Goal: Find specific page/section: Find specific page/section

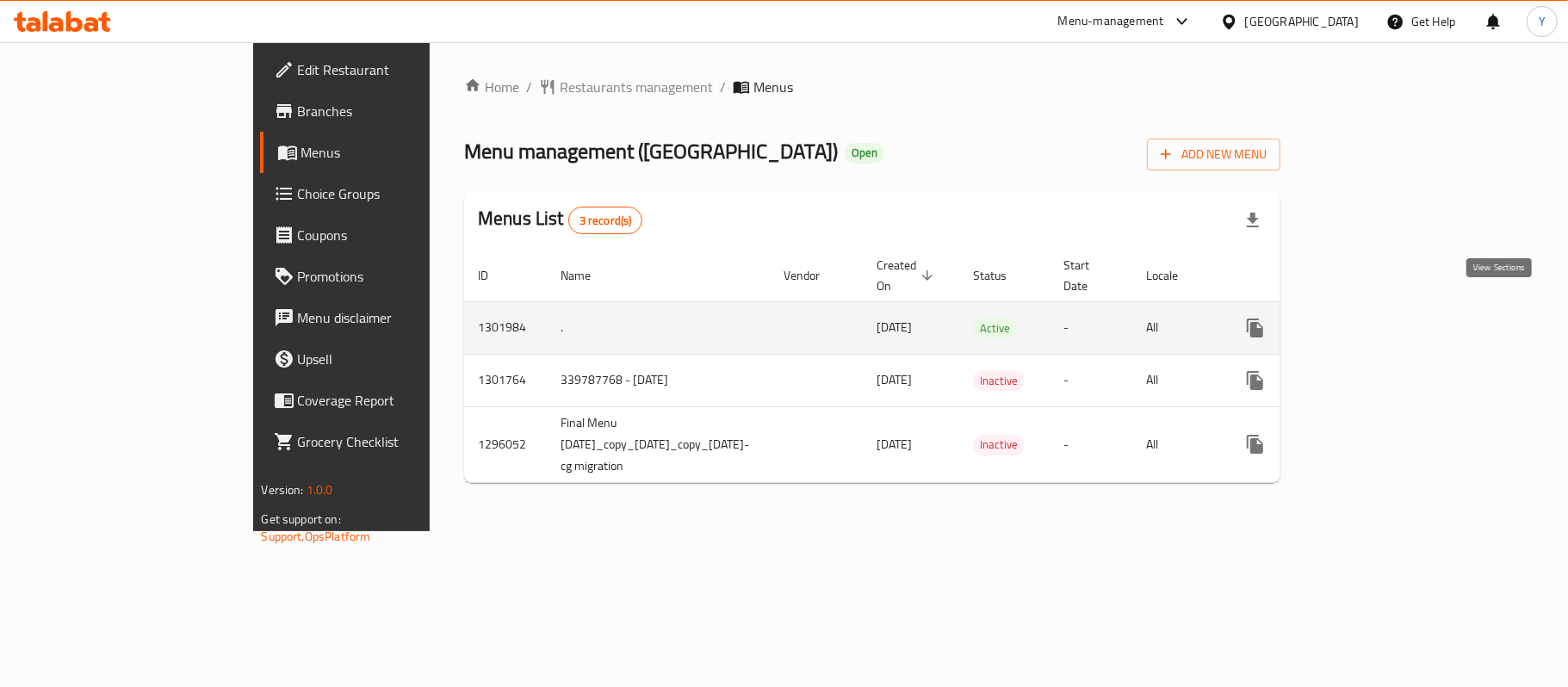
click at [1390, 318] on icon "enhanced table" at bounding box center [1379, 328] width 20 height 20
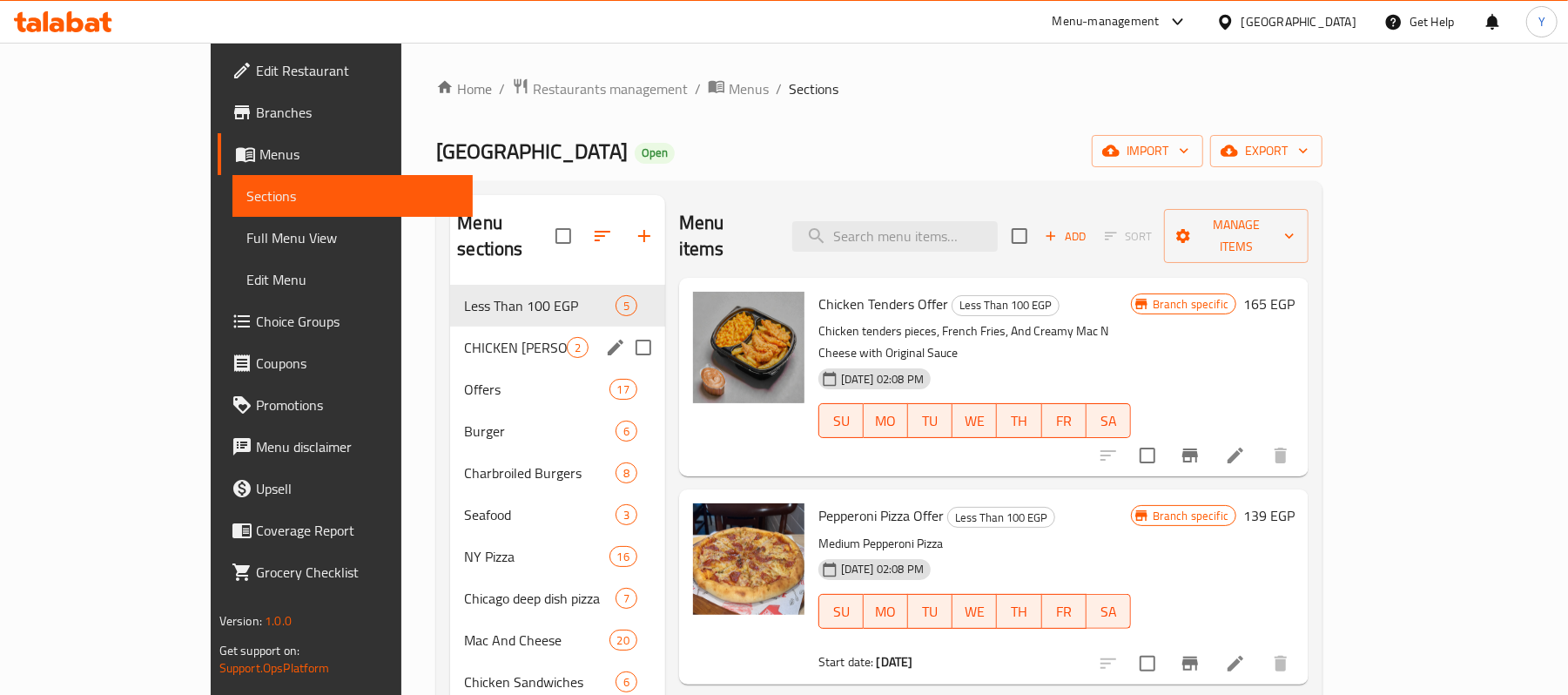
click at [450, 333] on div "CHICKEN [PERSON_NAME] 2" at bounding box center [557, 348] width 214 height 42
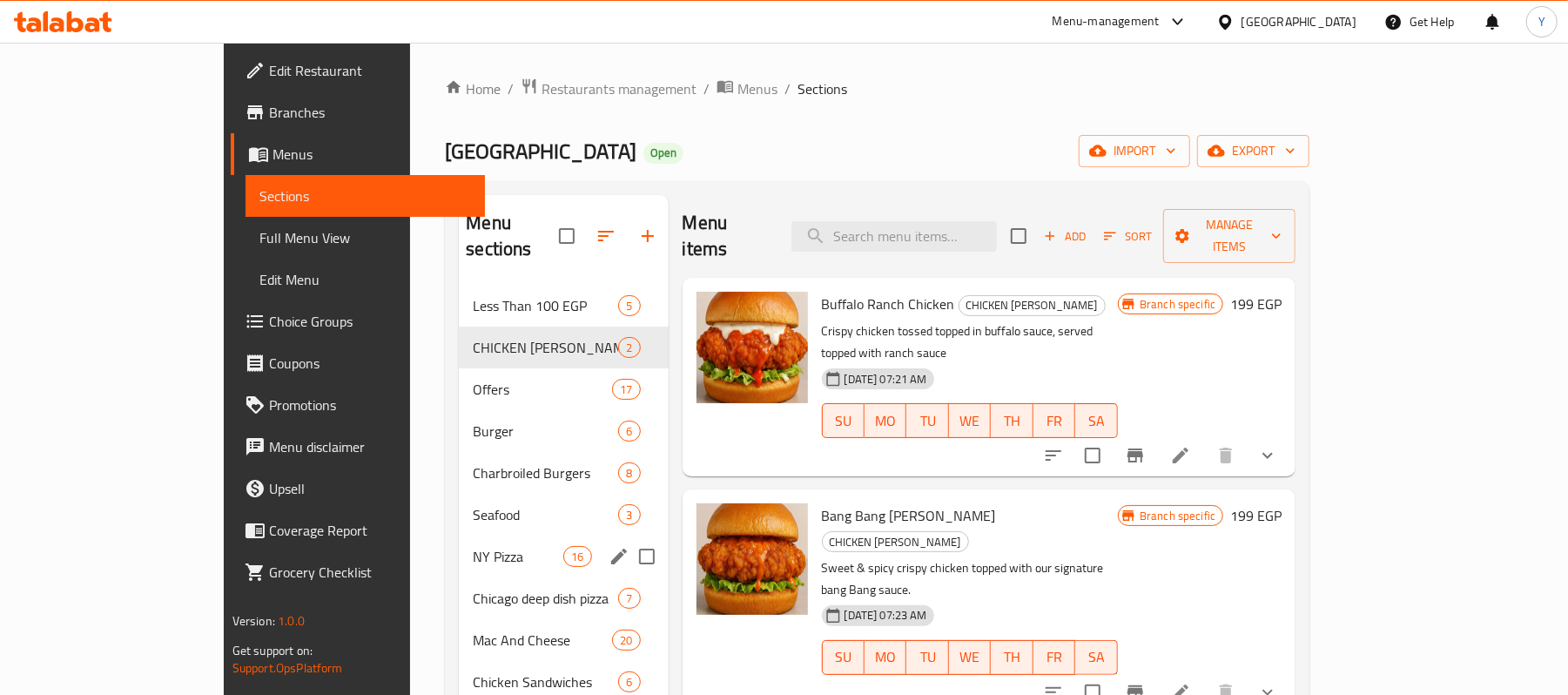
click at [459, 541] on div "NY Pizza 16" at bounding box center [564, 556] width 209 height 42
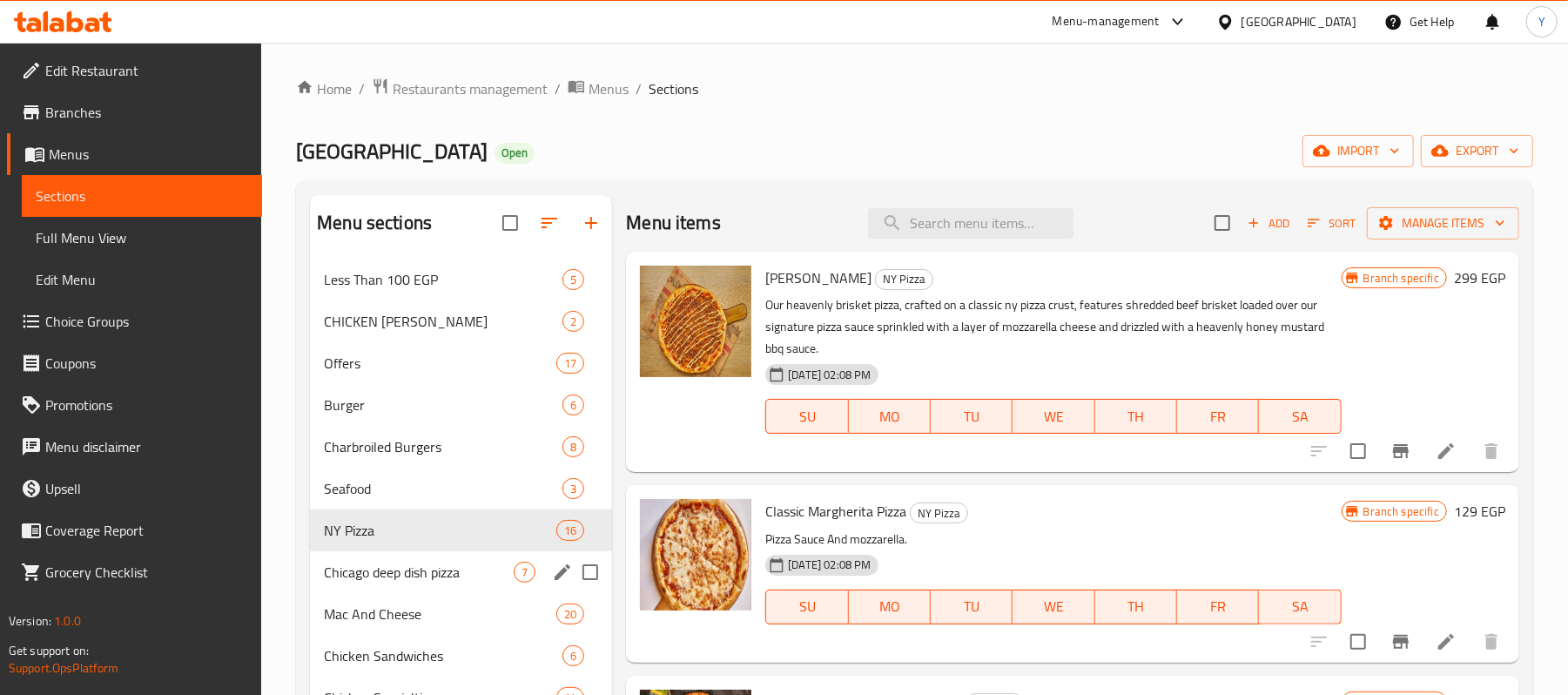
click at [385, 589] on div "Chicago deep dish pizza 7" at bounding box center [461, 572] width 302 height 42
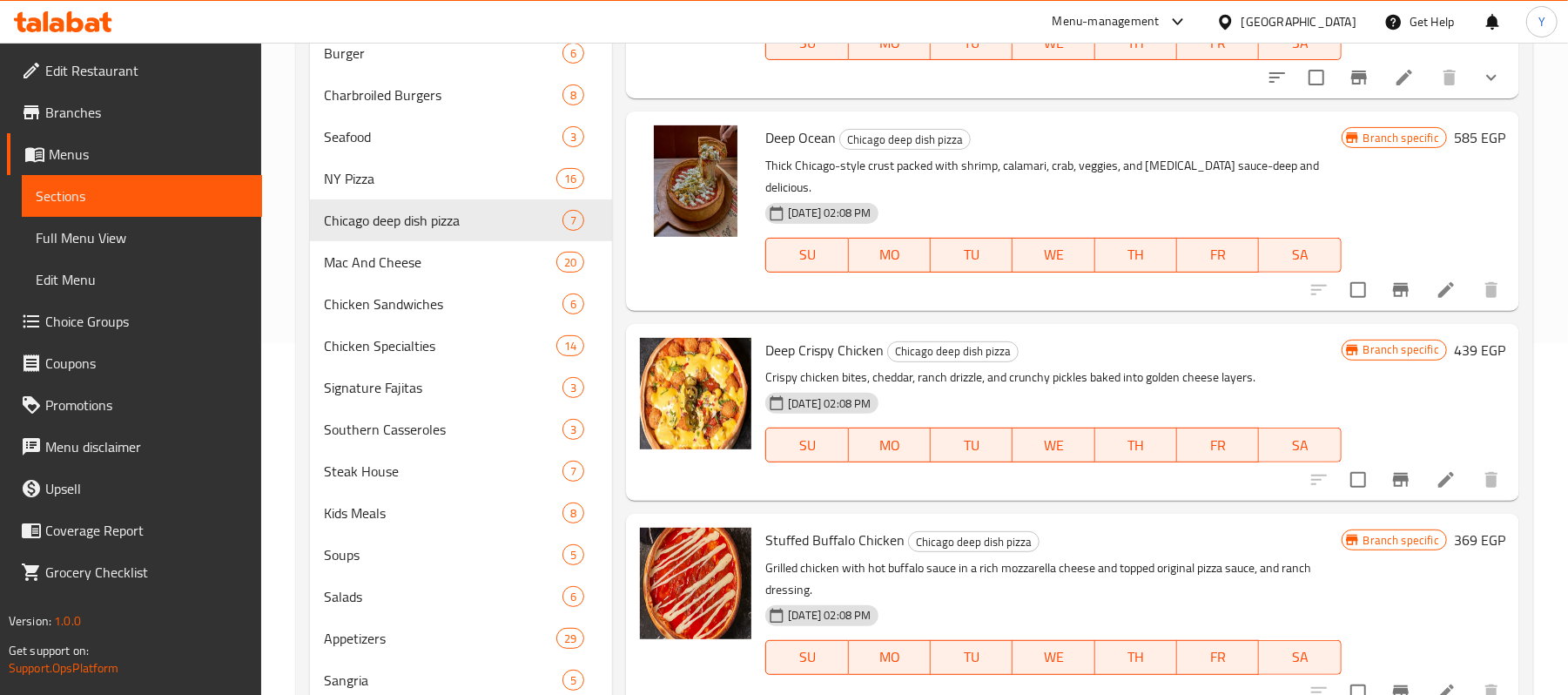
scroll to position [697, 0]
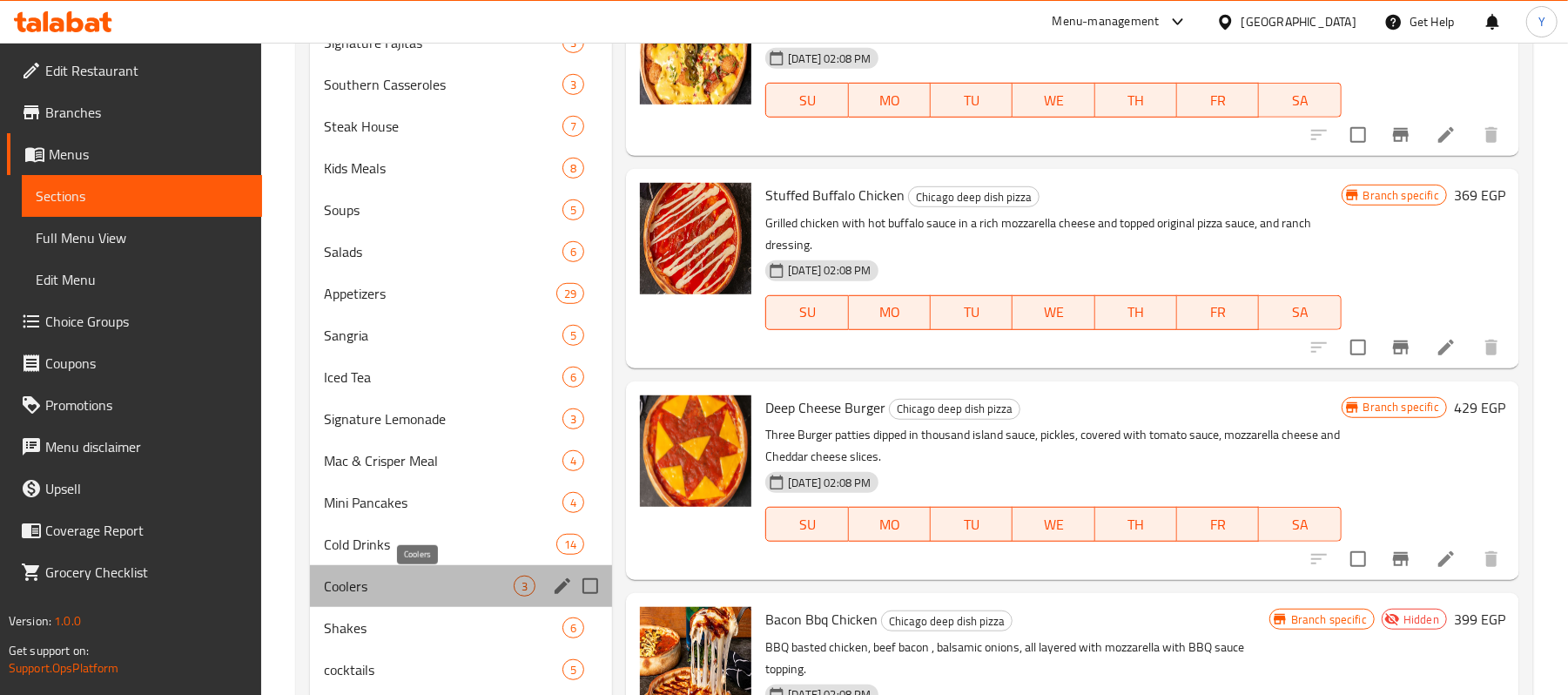
click at [387, 594] on span "Coolers" at bounding box center [419, 586] width 190 height 20
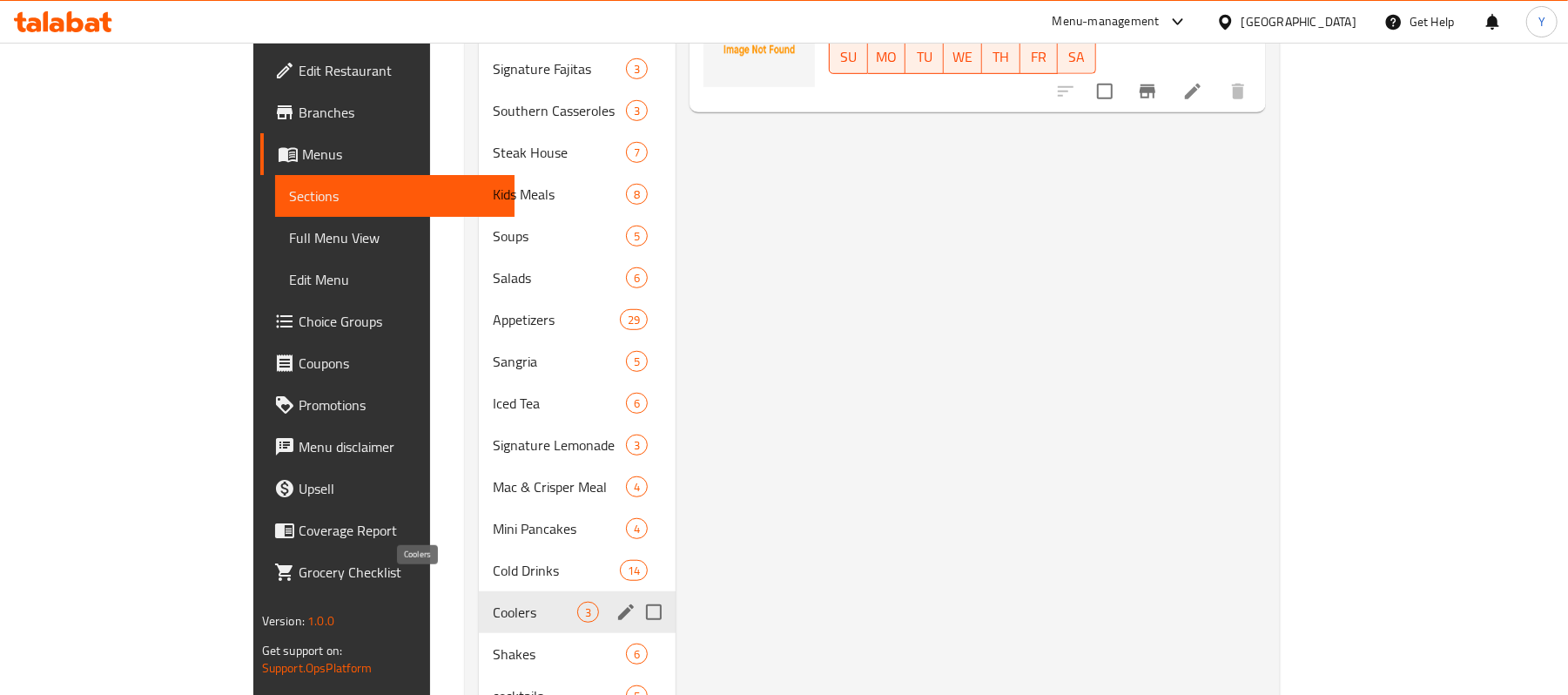
scroll to position [833, 0]
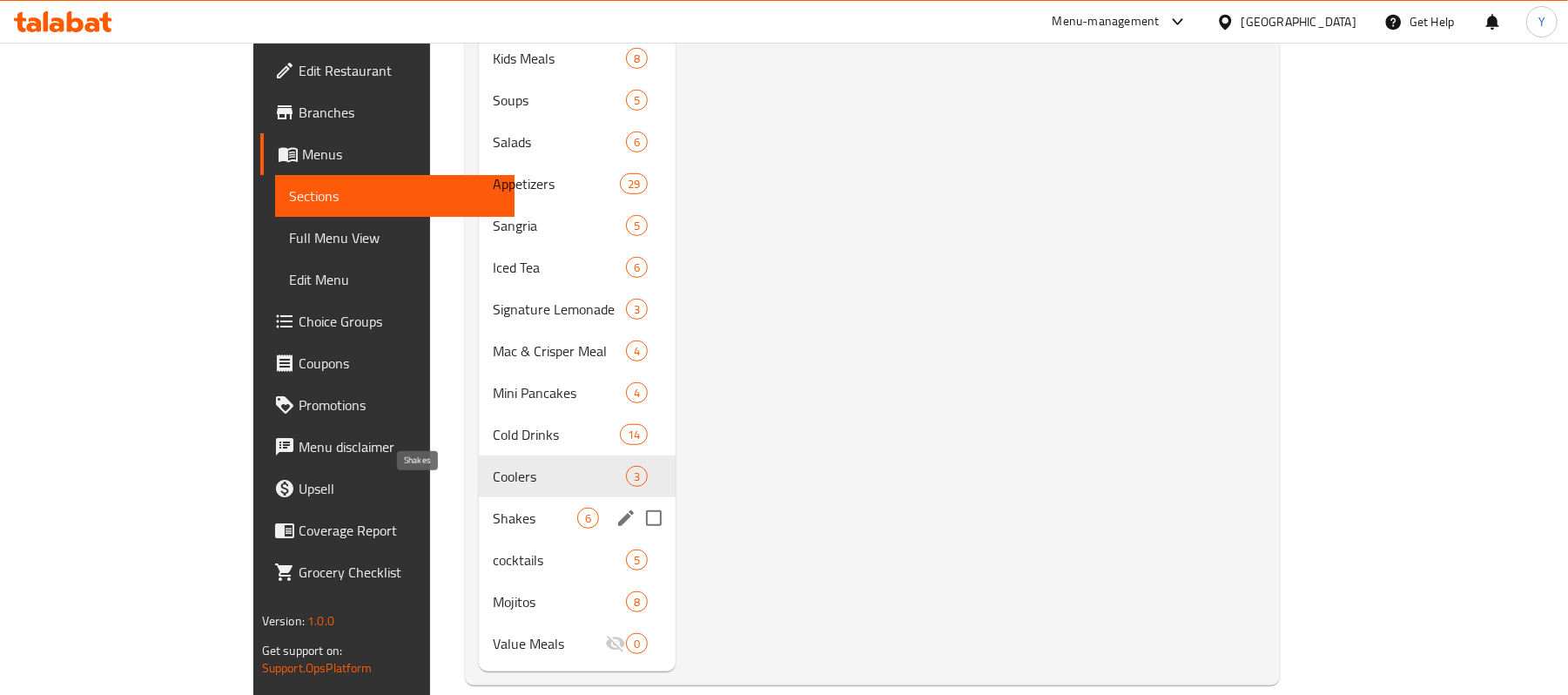
click at [493, 508] on span "Shakes" at bounding box center [535, 518] width 85 height 20
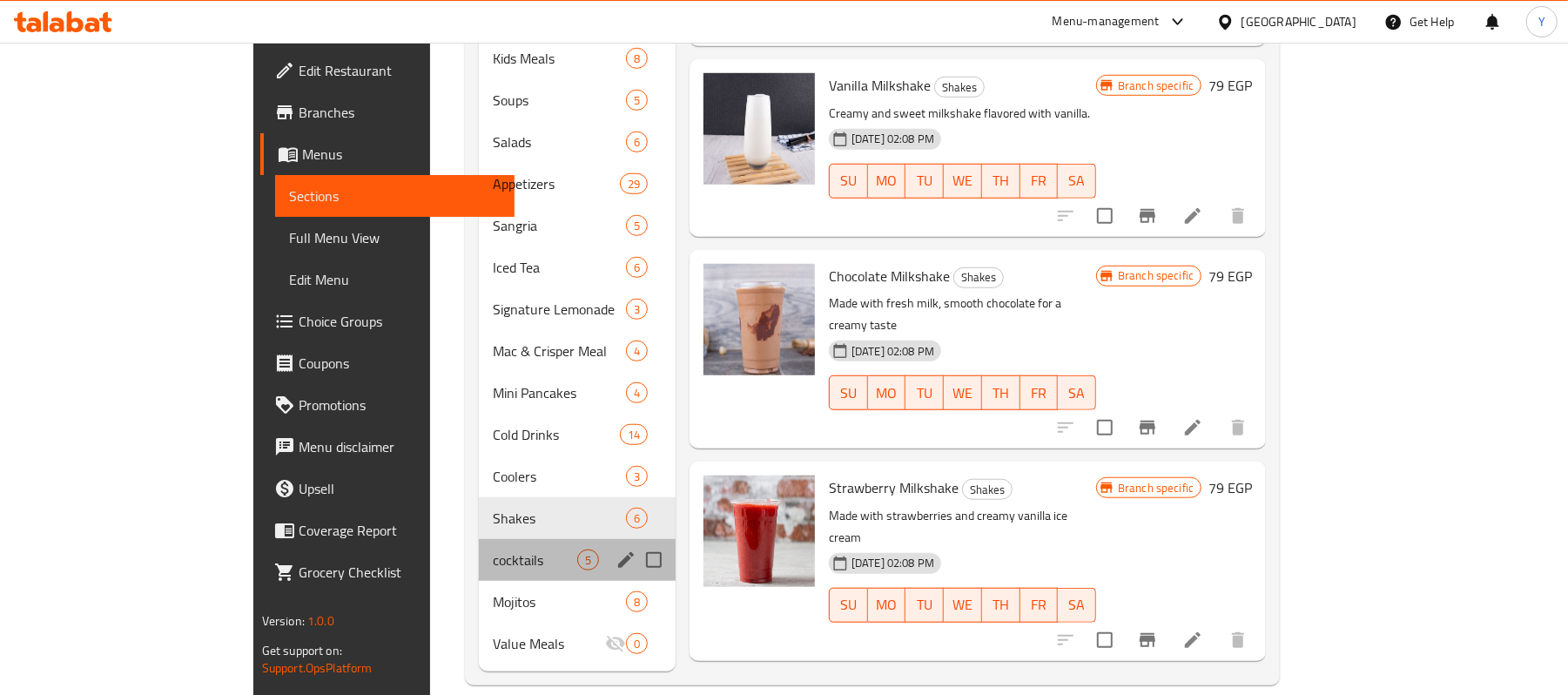
click at [479, 547] on div "cocktails 5" at bounding box center [577, 560] width 197 height 42
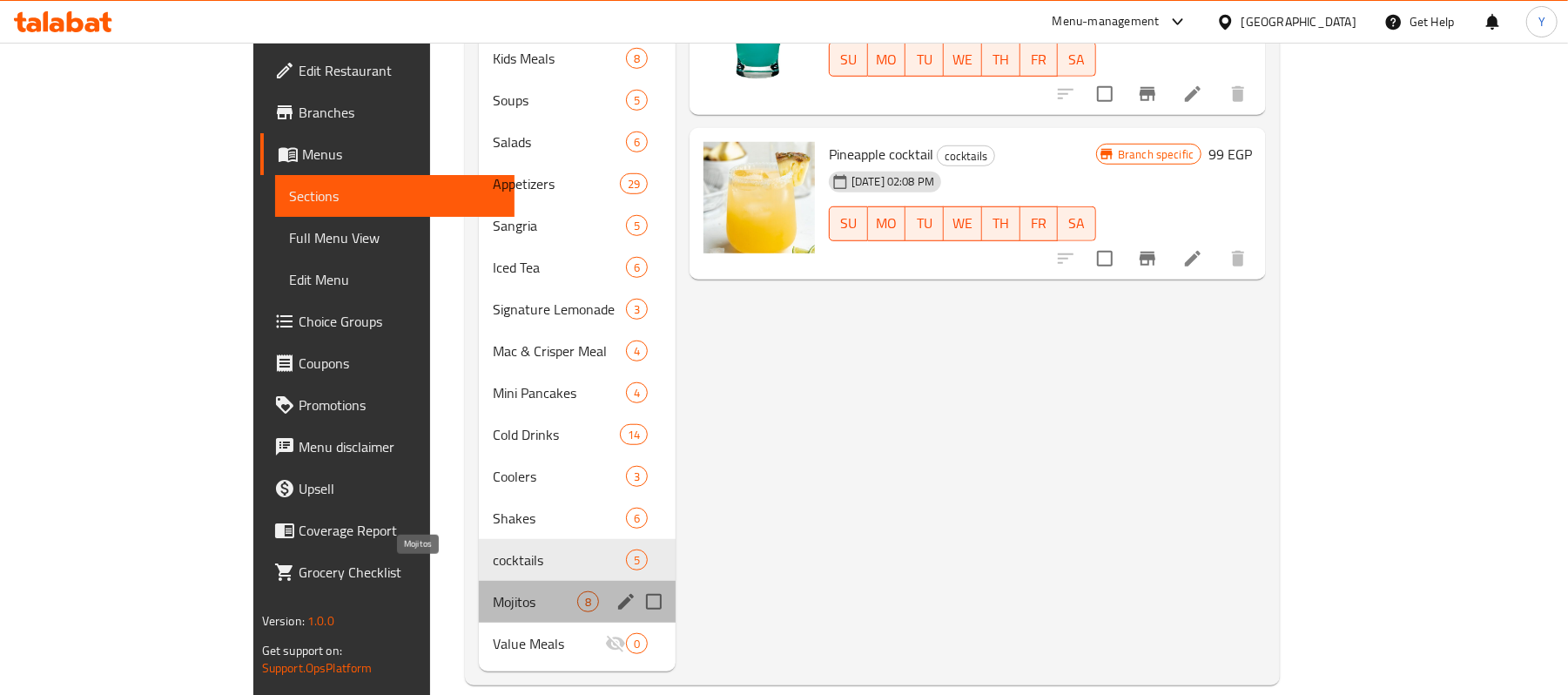
click at [493, 592] on span "Mojitos" at bounding box center [535, 602] width 85 height 20
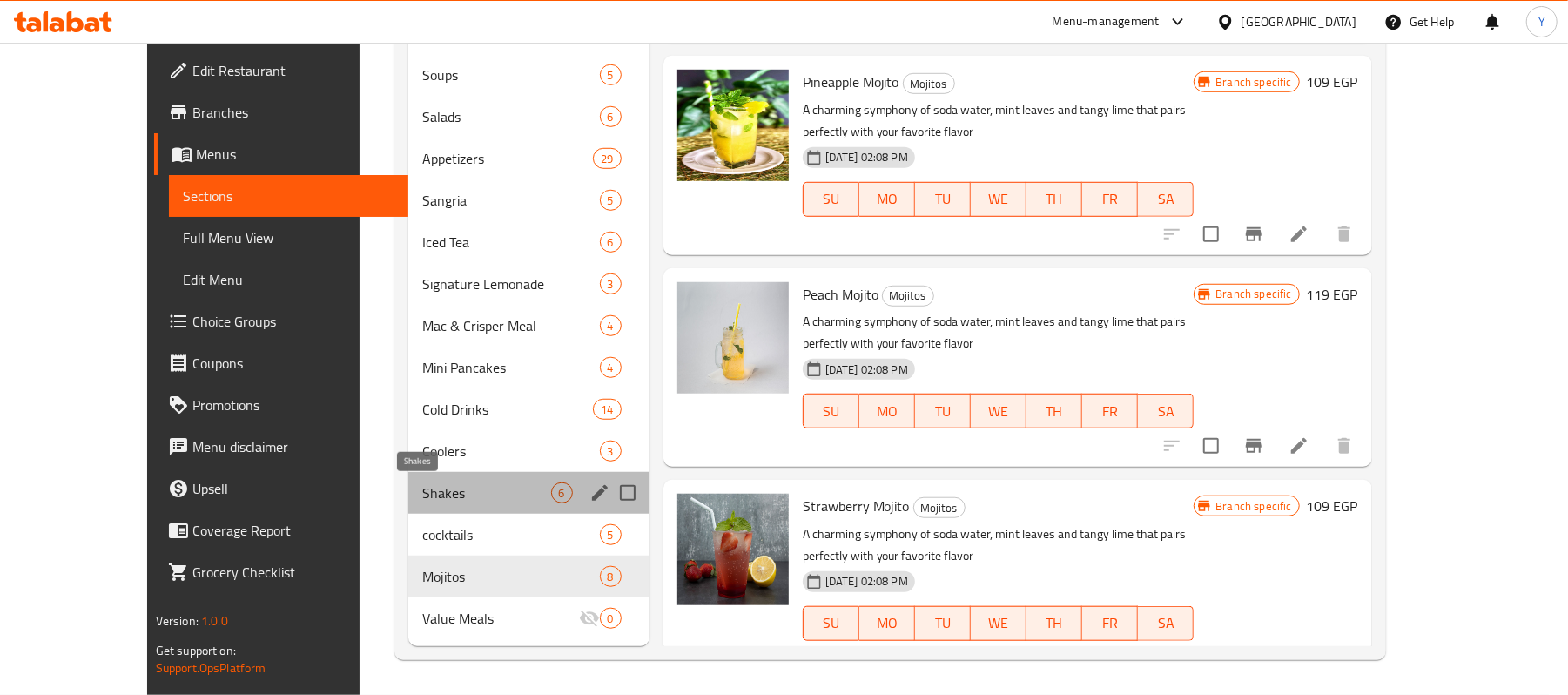
click at [422, 485] on span "Shakes" at bounding box center [486, 493] width 129 height 20
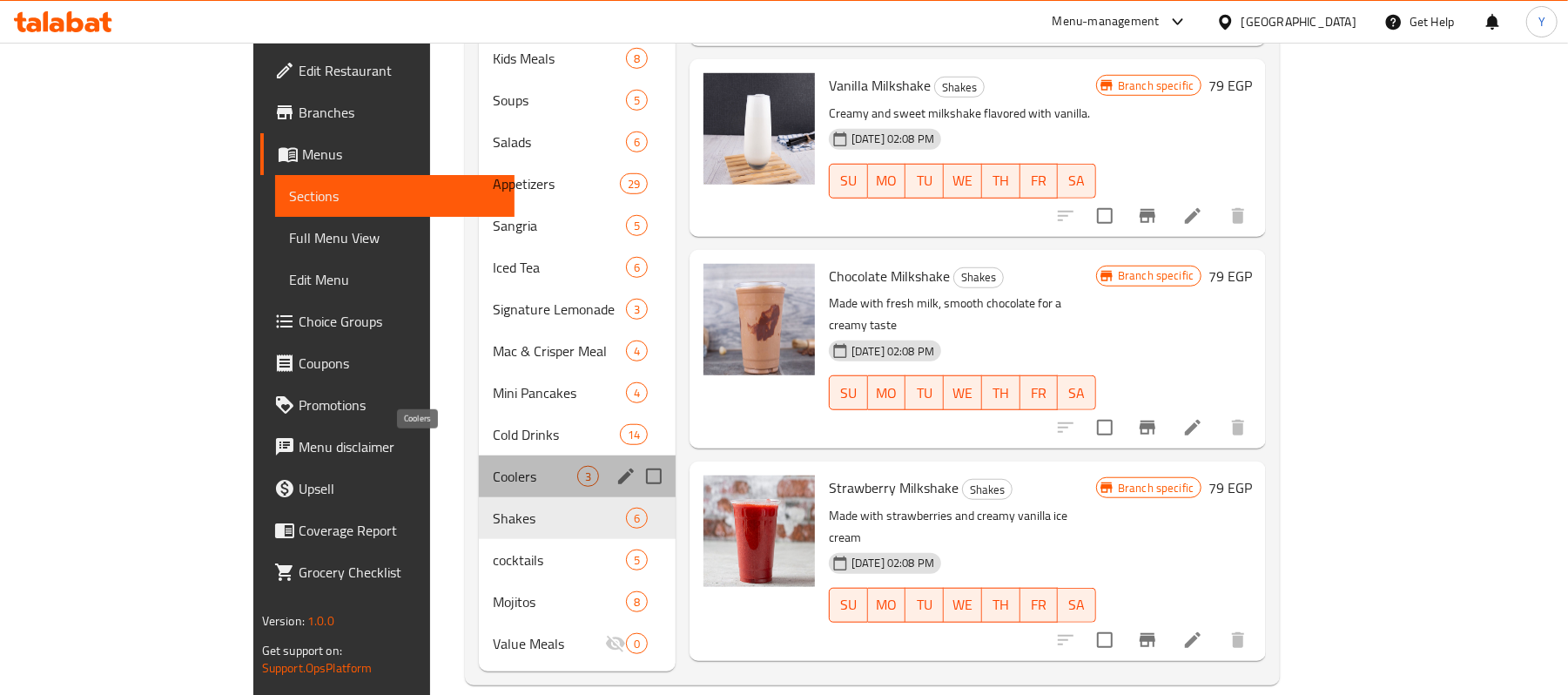
click at [493, 466] on span "Coolers" at bounding box center [535, 476] width 85 height 20
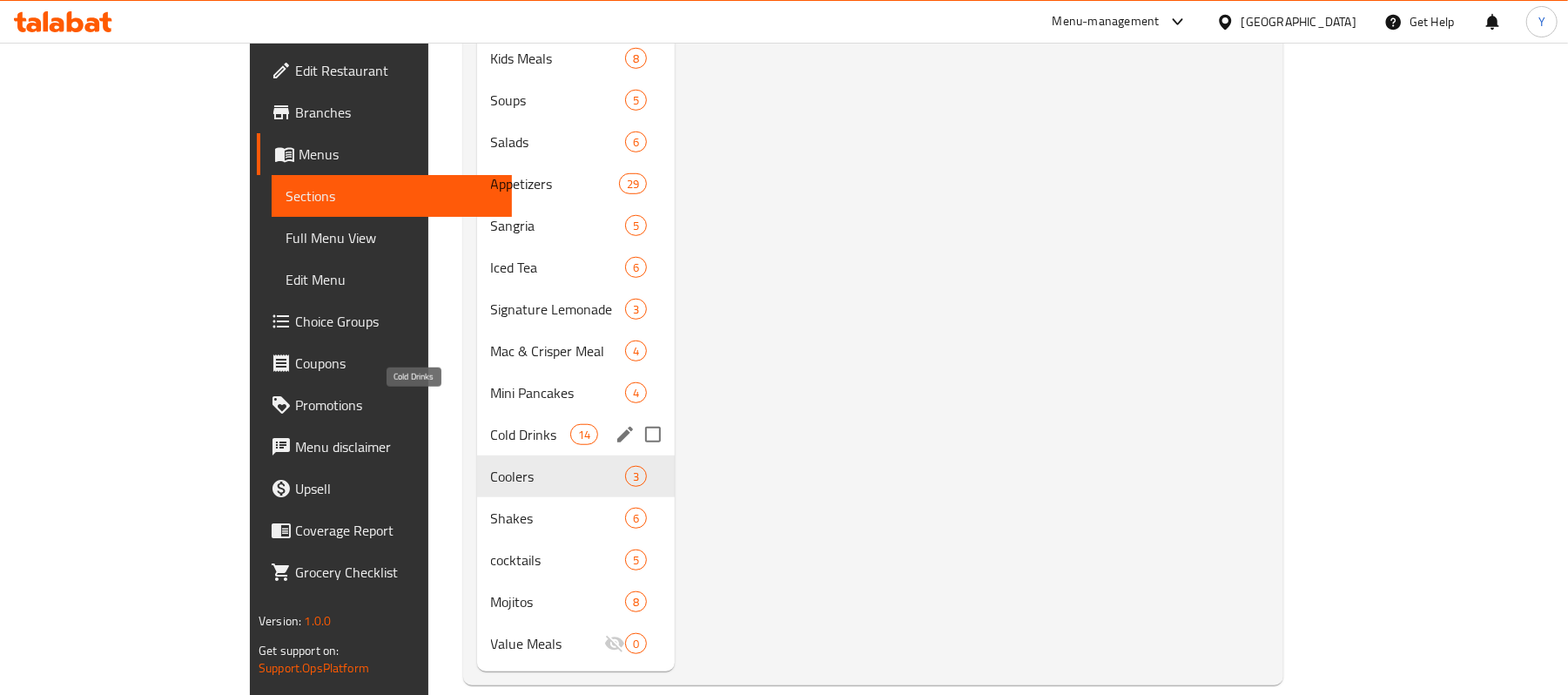
click at [491, 424] on span "Cold Drinks" at bounding box center [530, 434] width 79 height 20
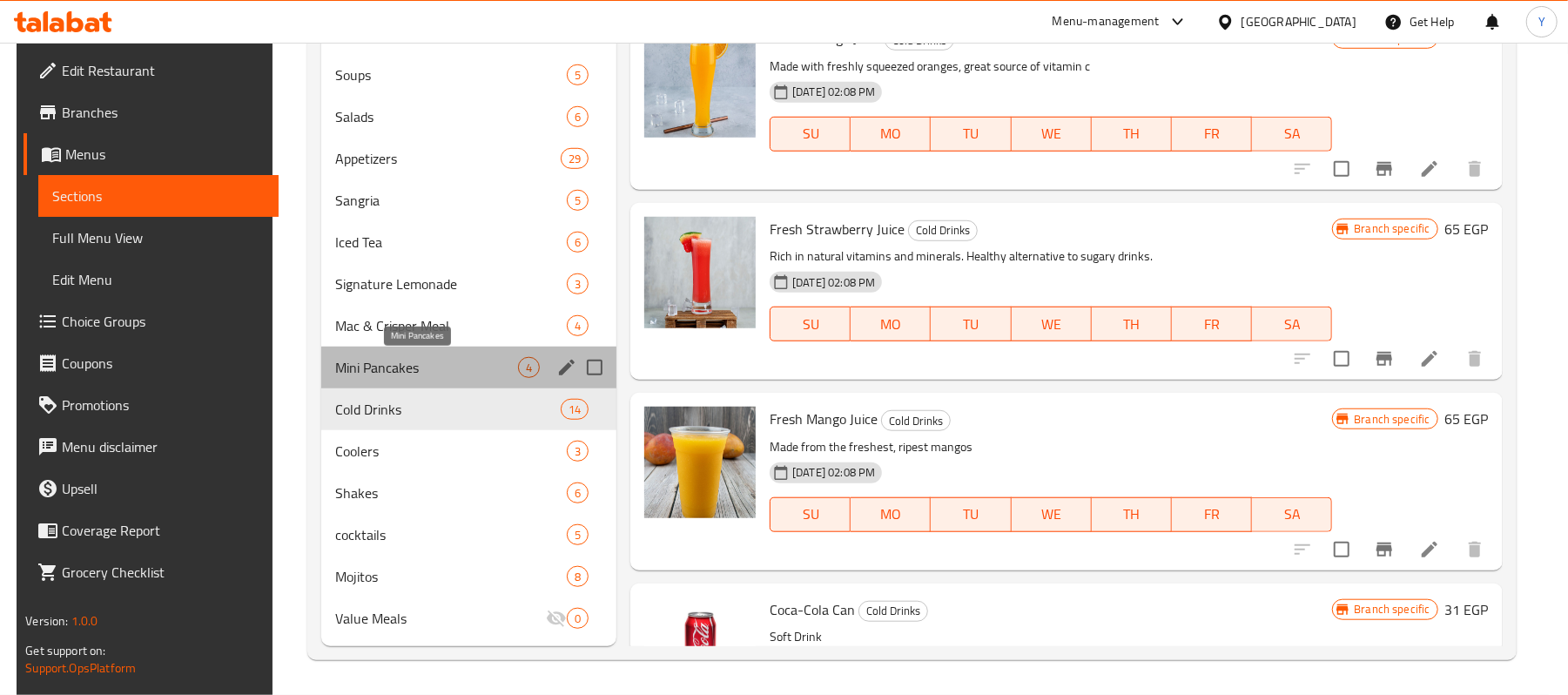
click at [397, 375] on span "Mini Pancakes" at bounding box center [427, 367] width 183 height 20
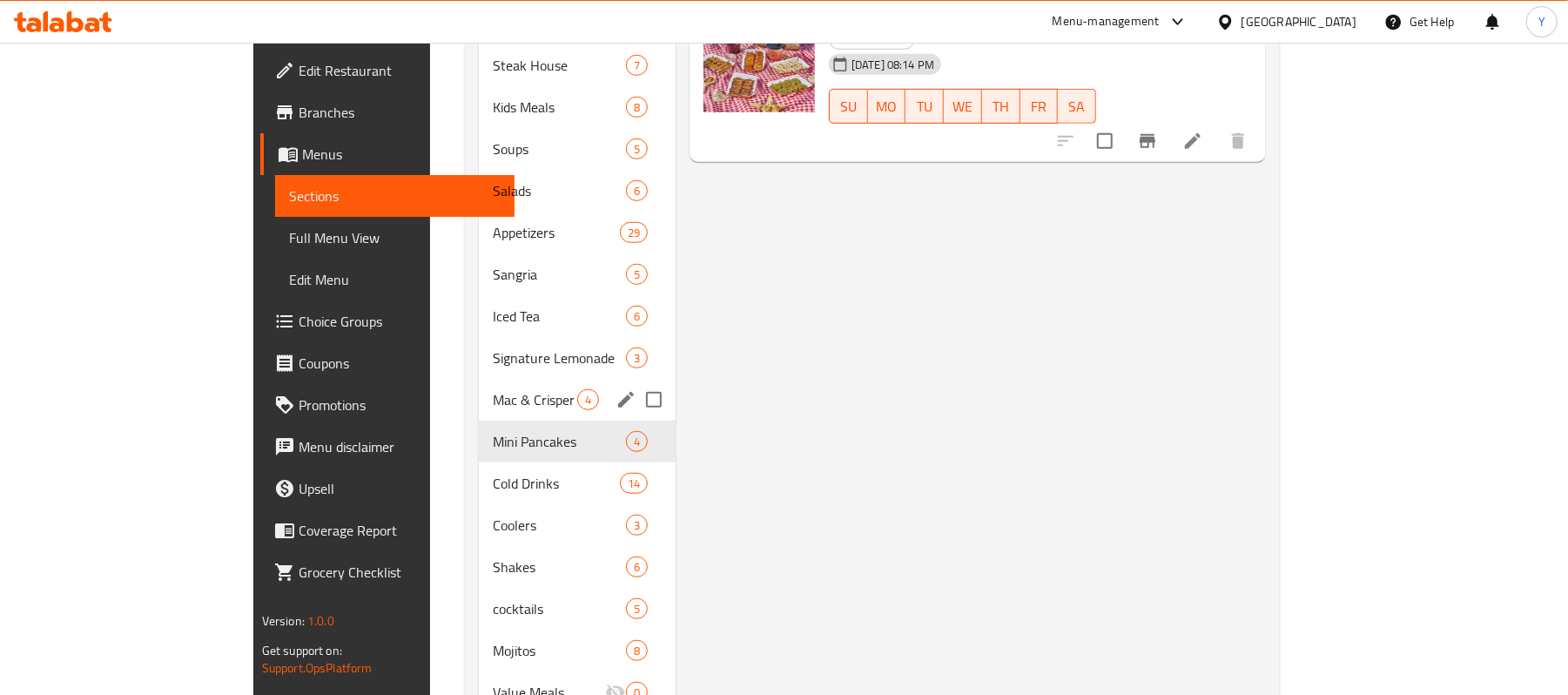
scroll to position [833, 0]
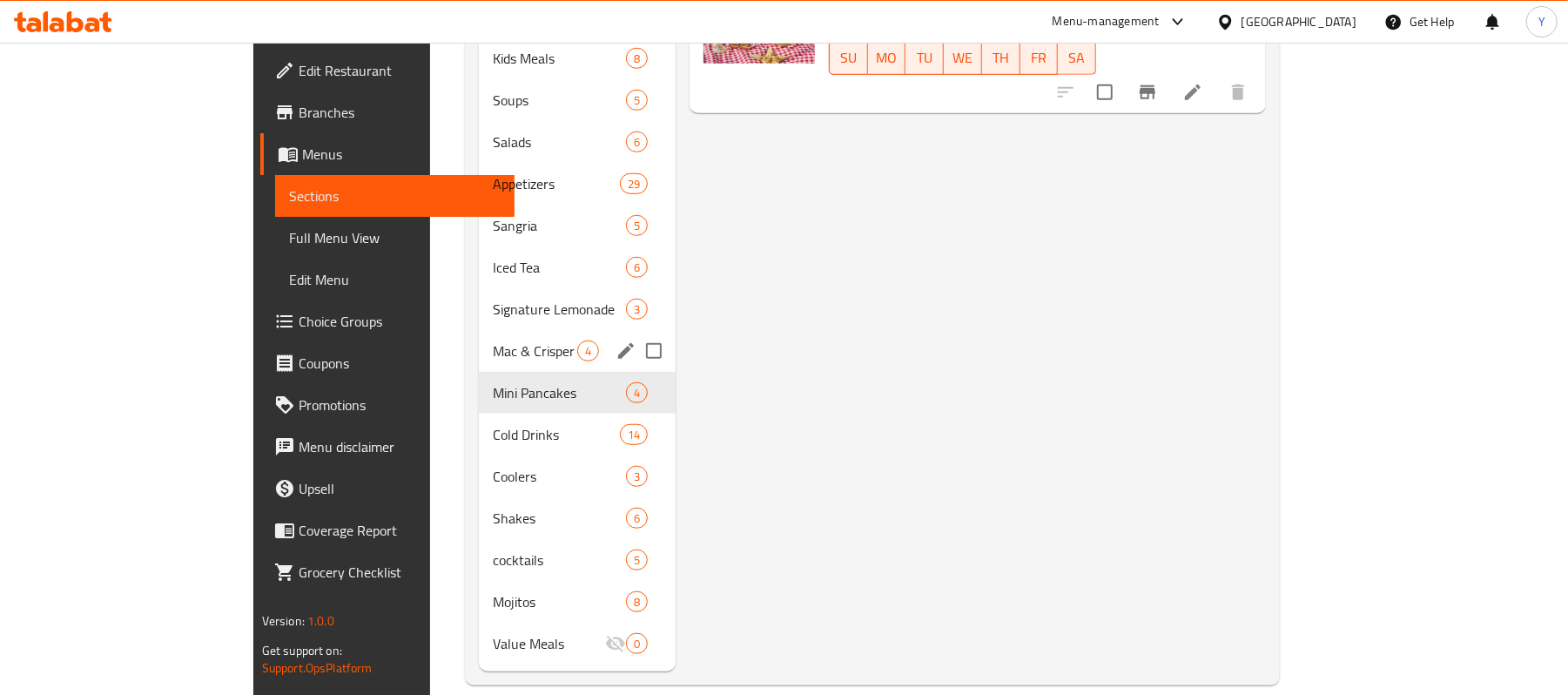
click at [493, 340] on span "Mac & Crisper Meal" at bounding box center [535, 350] width 85 height 20
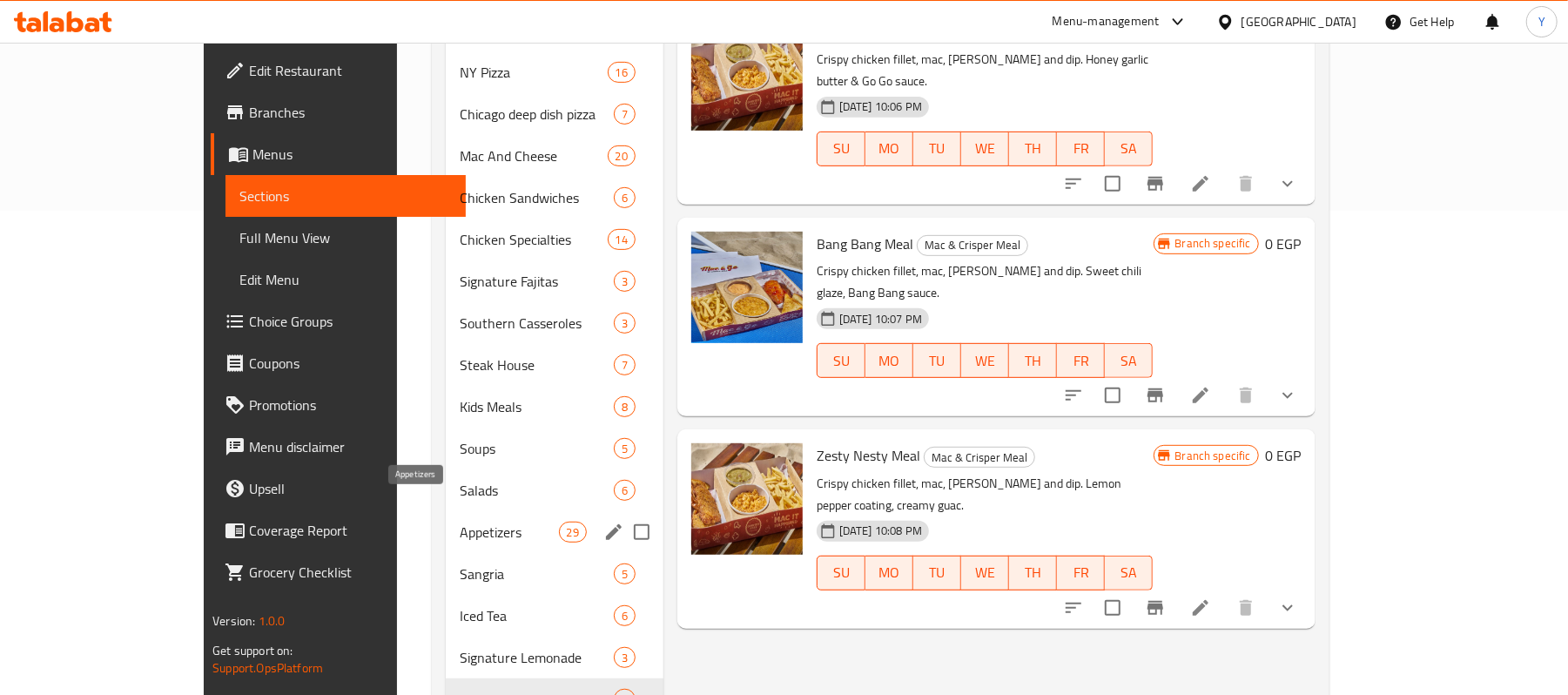
scroll to position [833, 0]
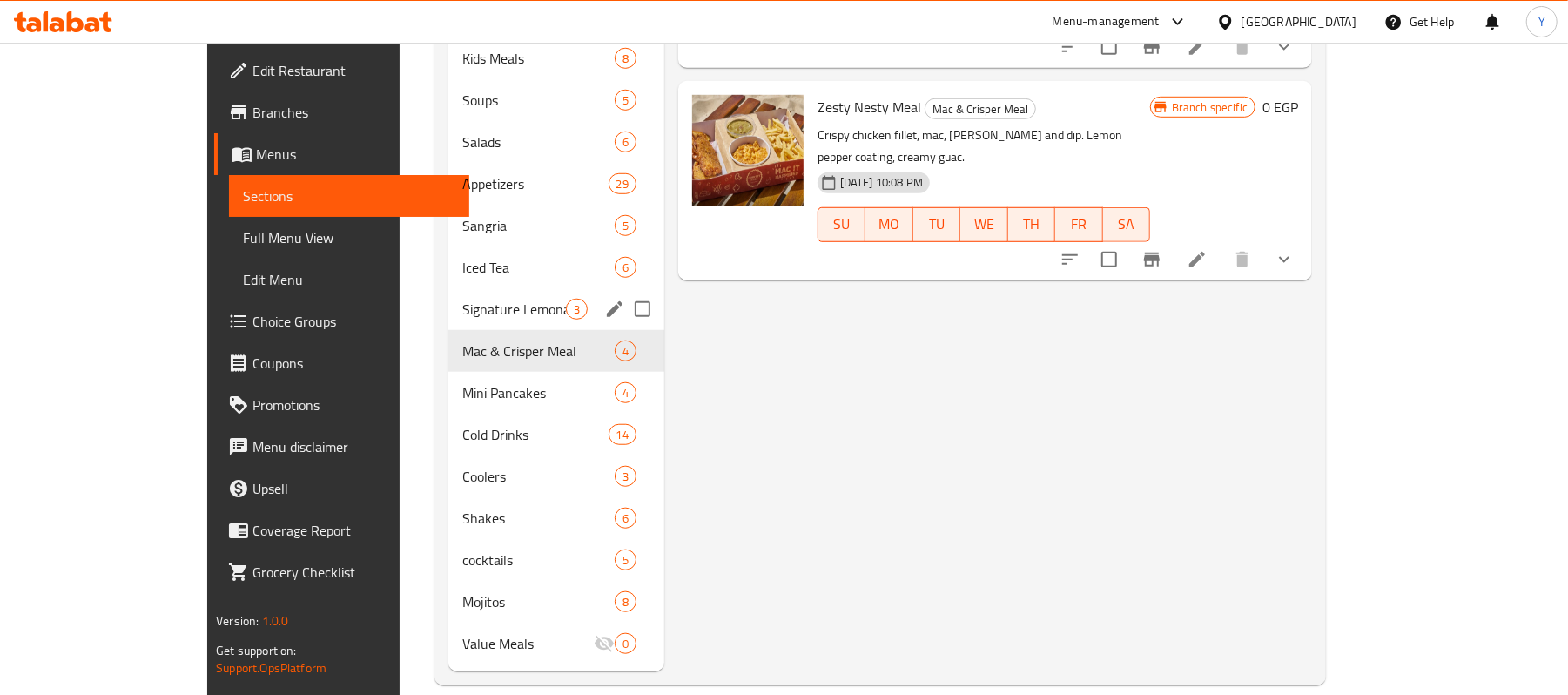
click at [448, 288] on div "Signature Lemonade 3" at bounding box center [556, 308] width 216 height 42
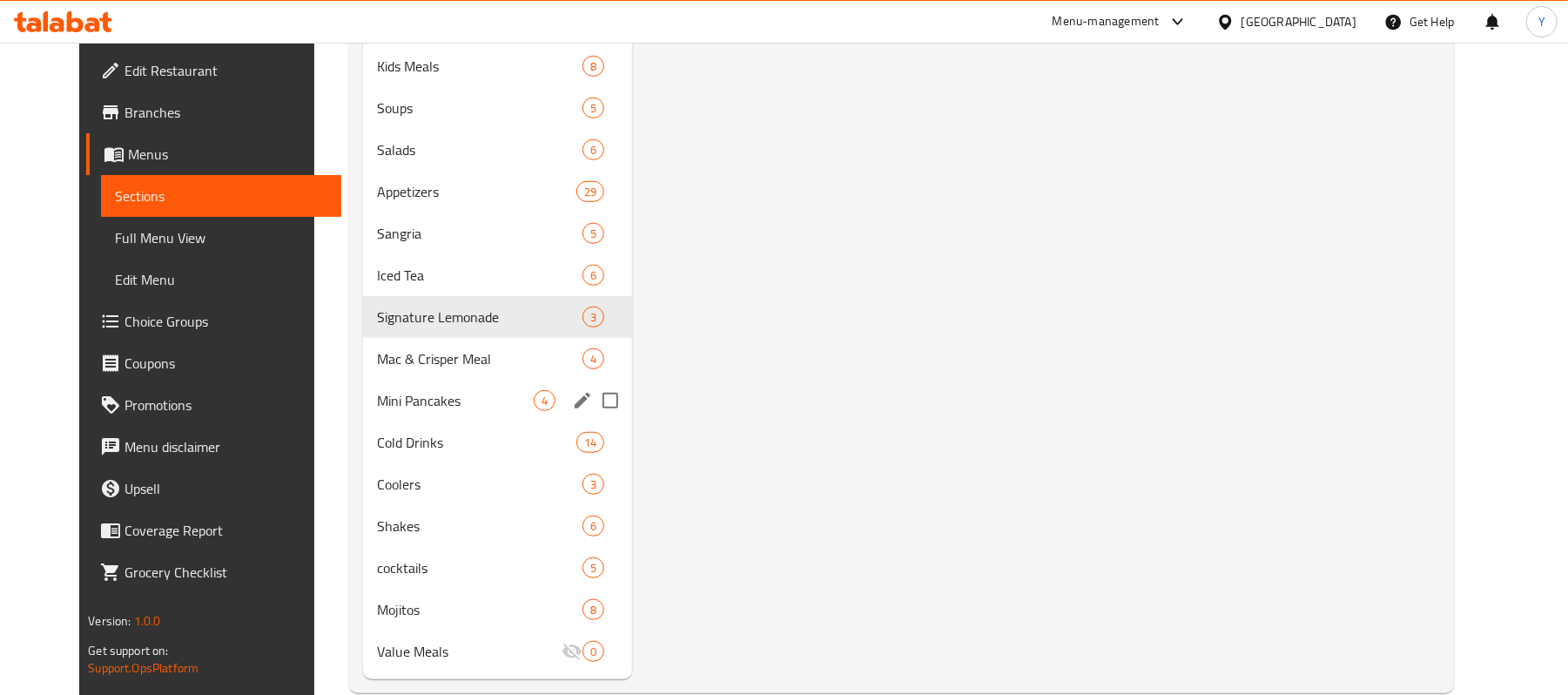
scroll to position [833, 0]
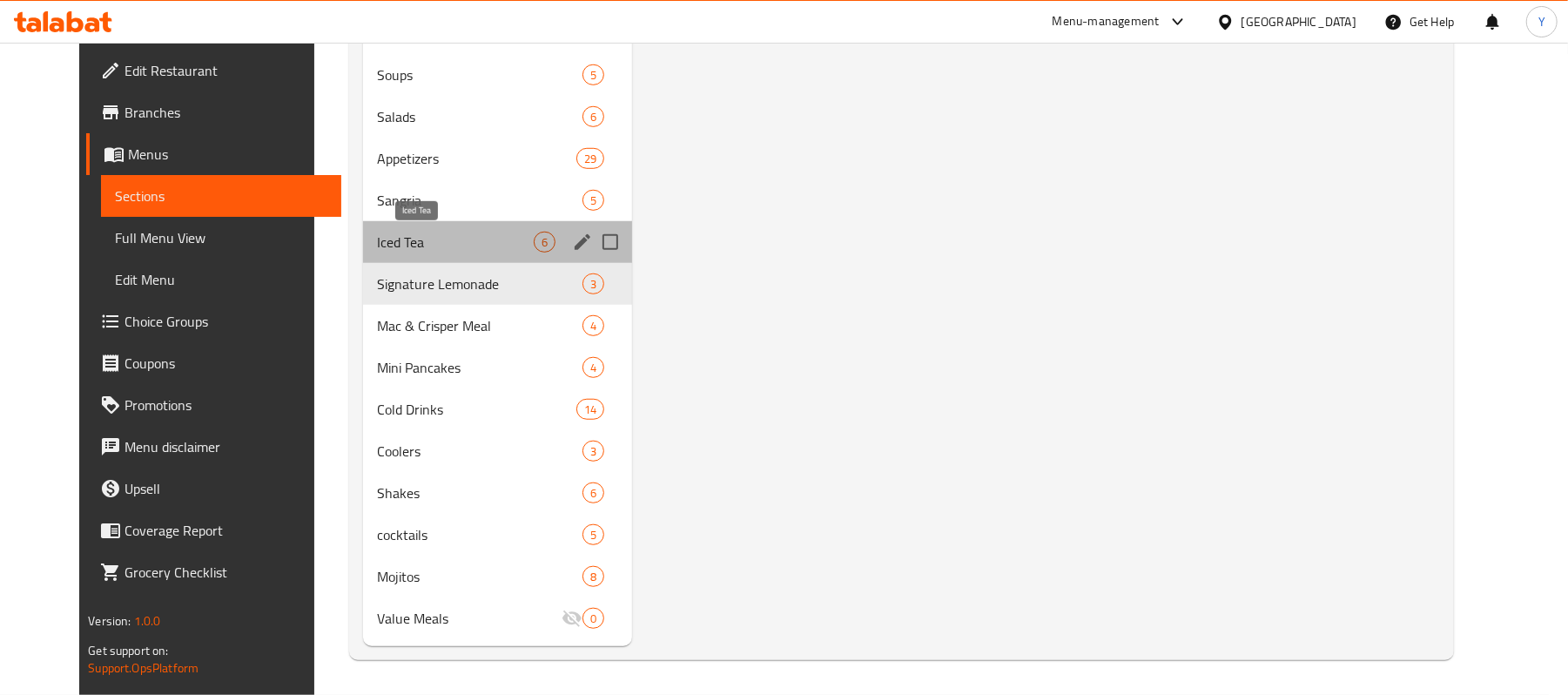
click at [407, 242] on span "Iced Tea" at bounding box center [456, 242] width 157 height 20
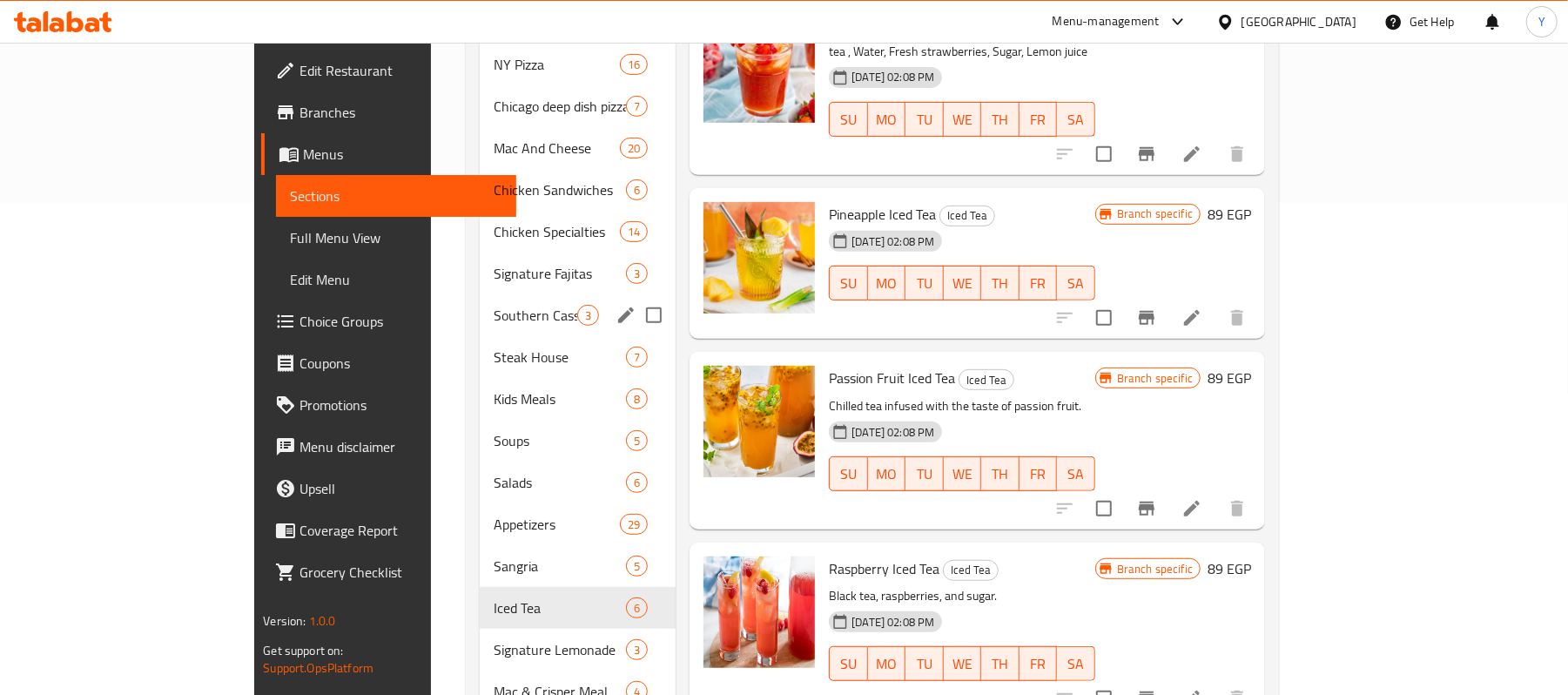
scroll to position [484, 0]
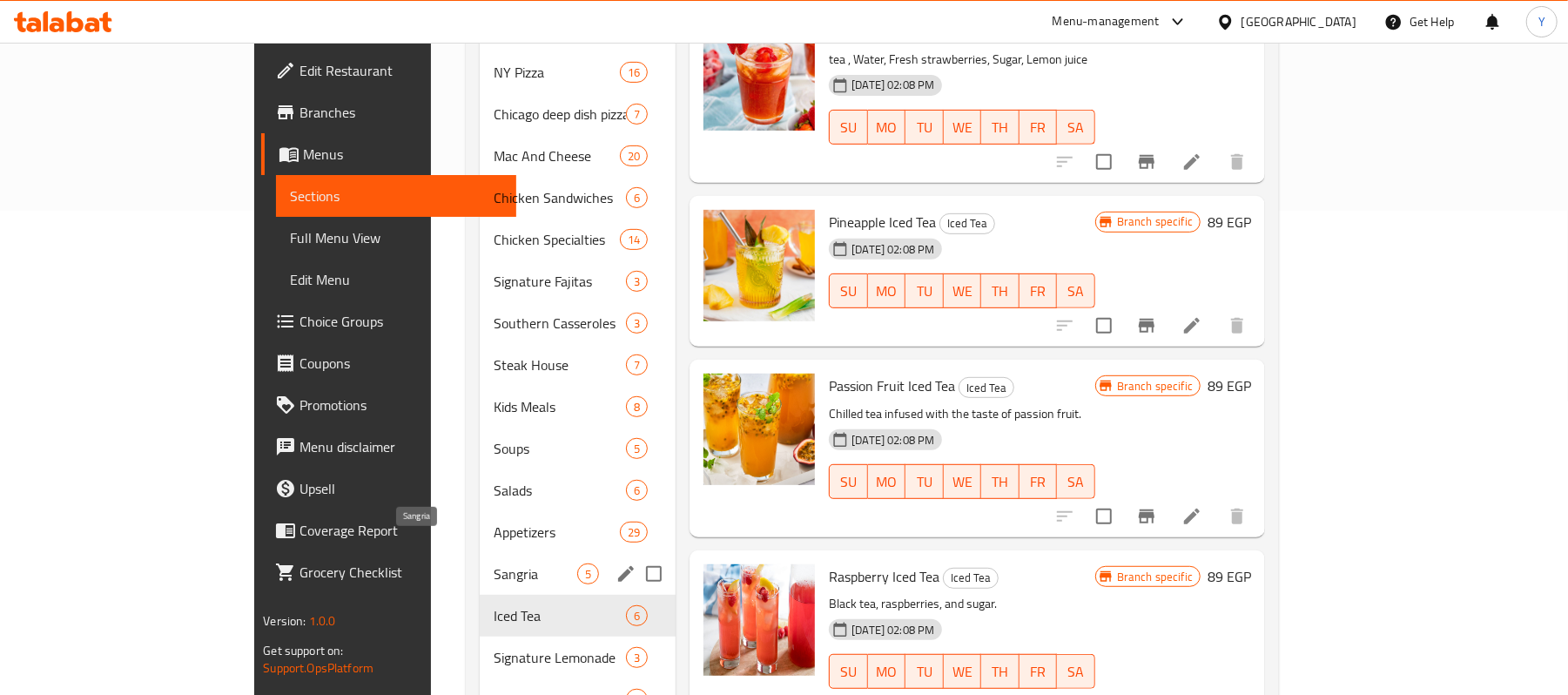
click at [494, 564] on span "Sangria" at bounding box center [536, 574] width 84 height 20
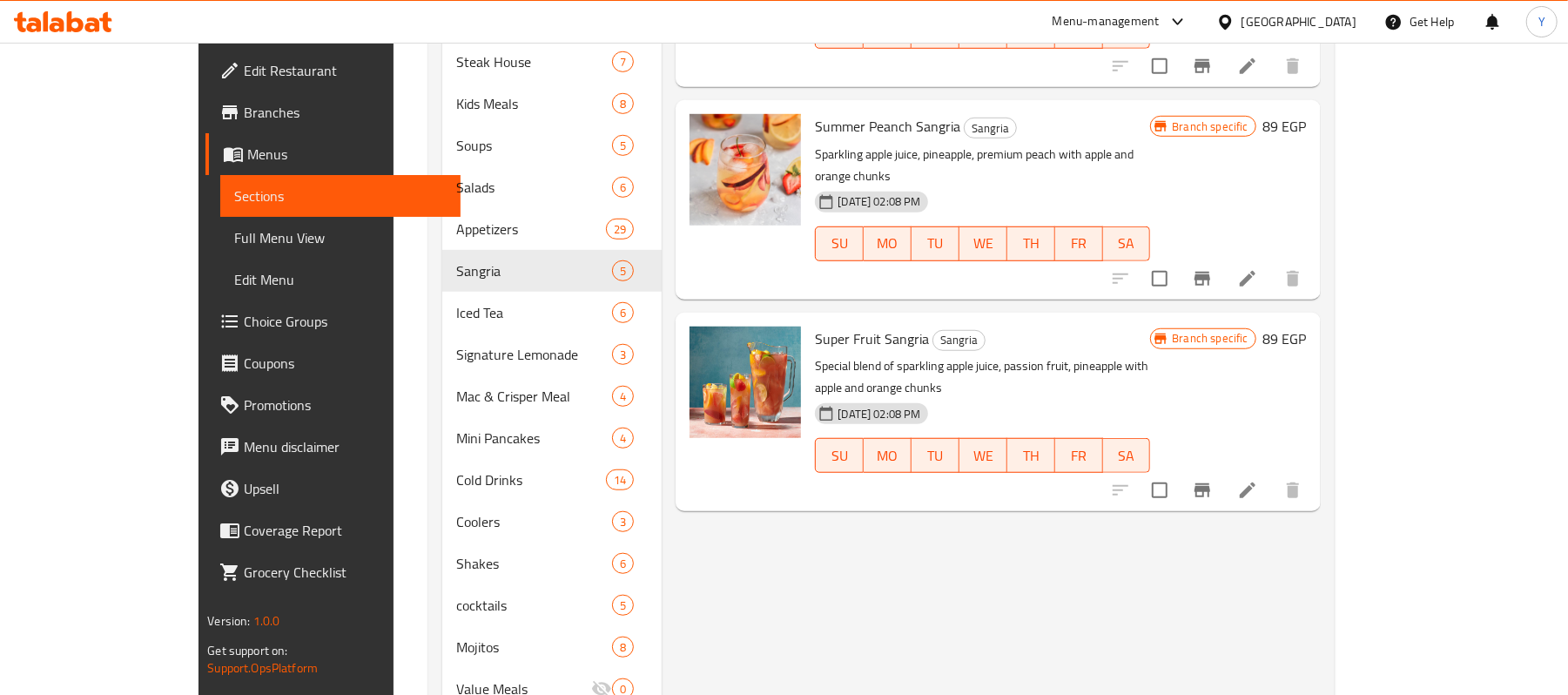
scroll to position [833, 0]
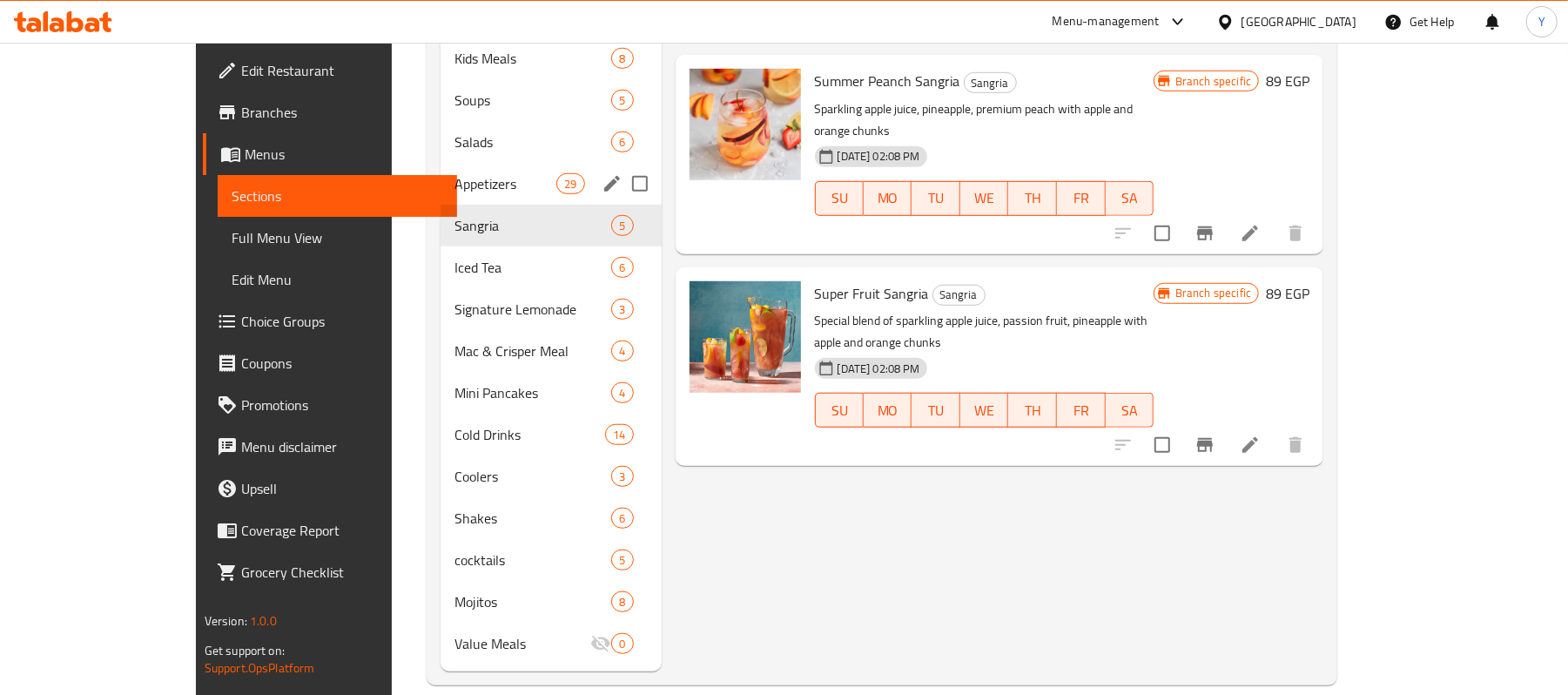
click at [441, 171] on div "Appetizers 29" at bounding box center [551, 184] width 221 height 42
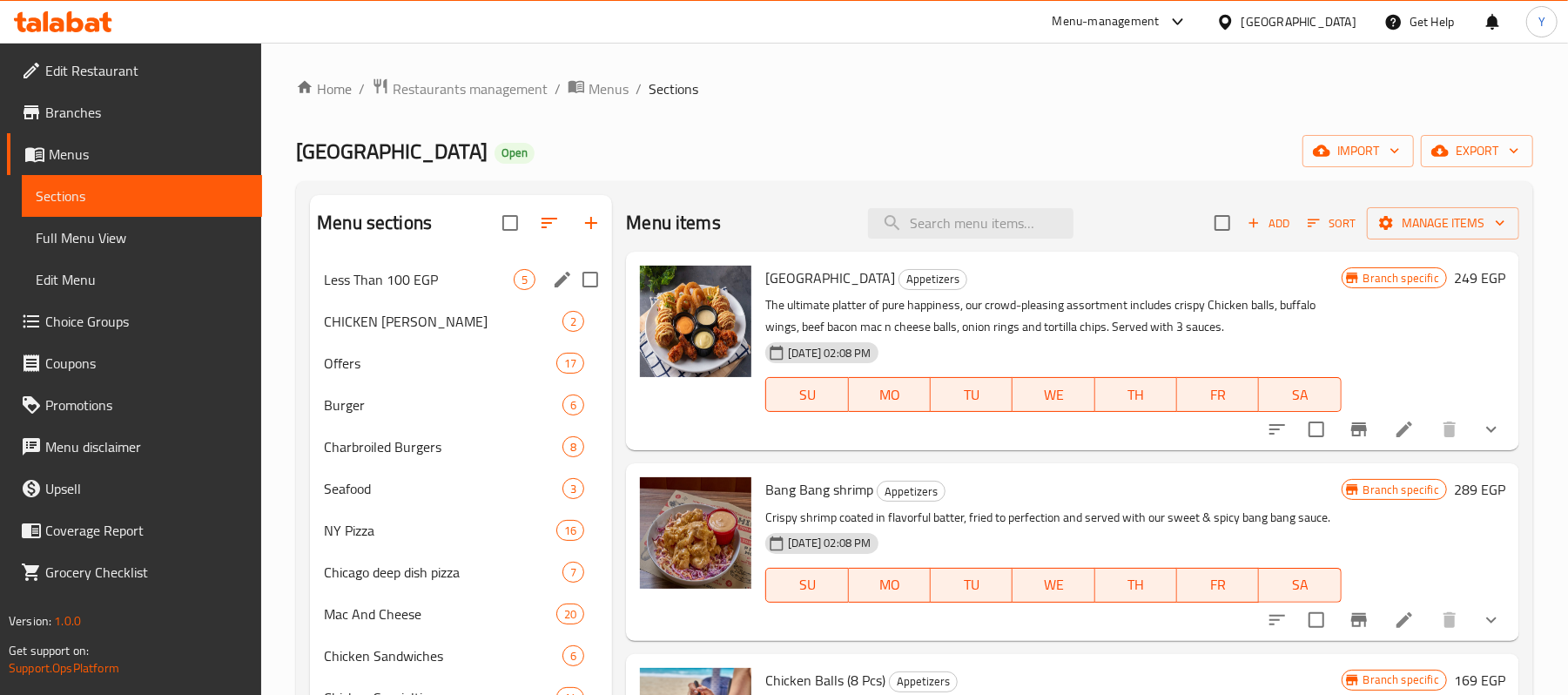
click at [420, 277] on span "Less Than 100 EGP" at bounding box center [419, 279] width 190 height 20
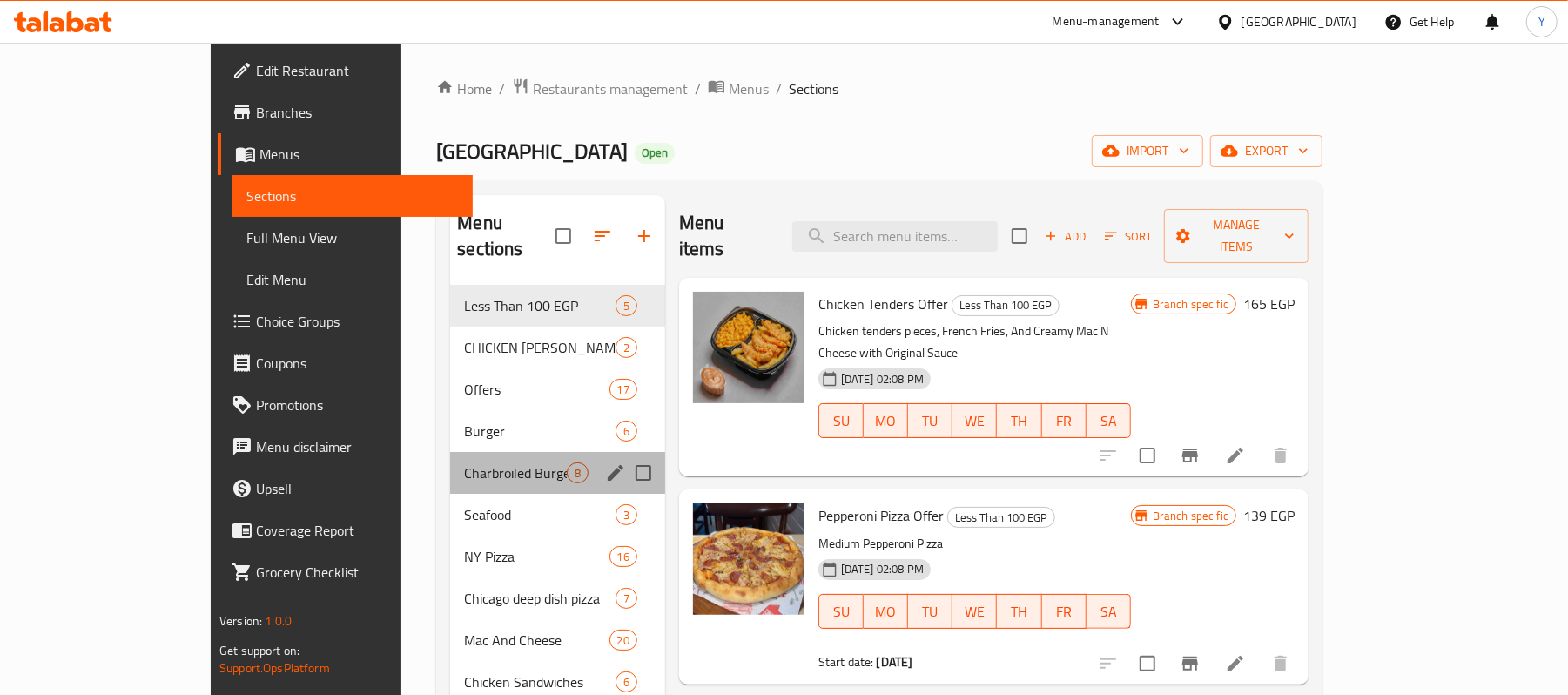
click at [450, 452] on div "Charbroiled Burgers 8" at bounding box center [557, 472] width 214 height 42
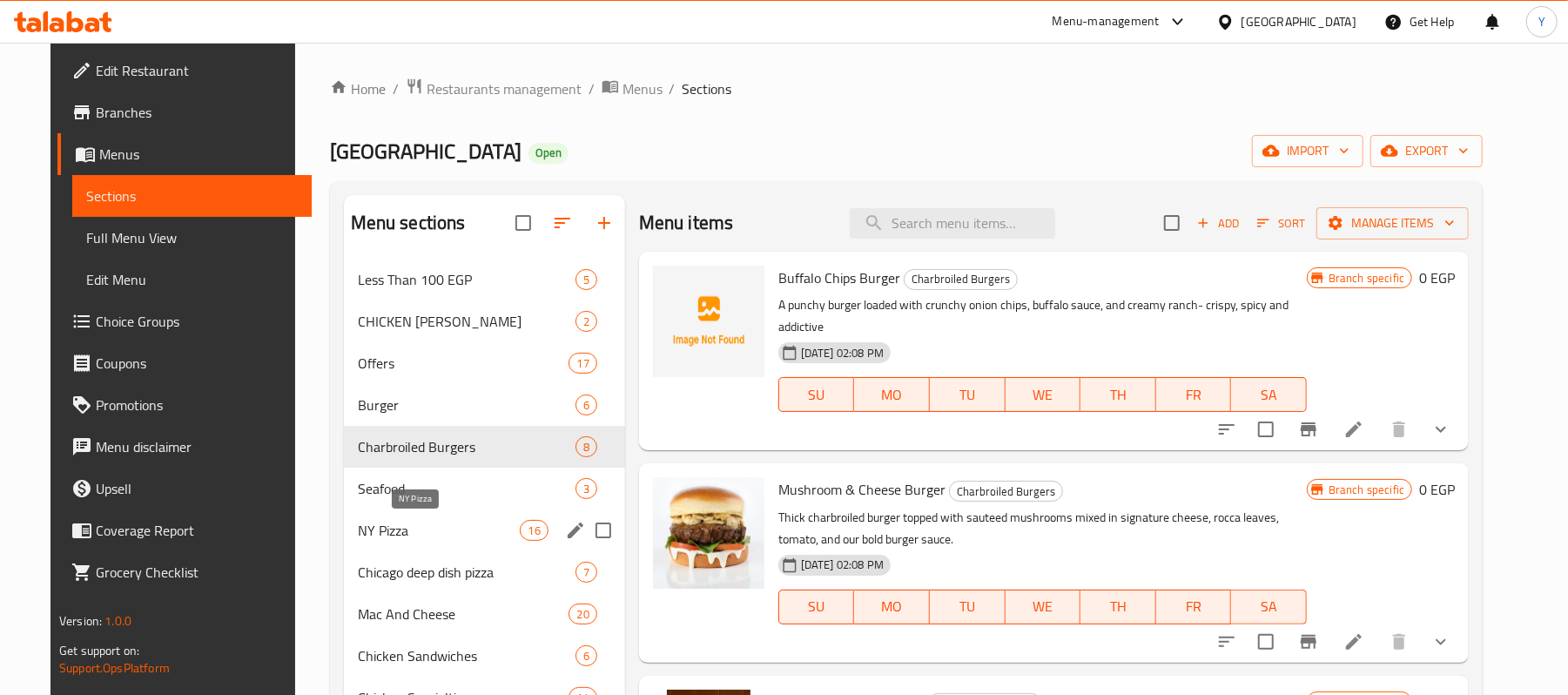
click at [416, 541] on div "NY Pizza 16" at bounding box center [484, 530] width 281 height 42
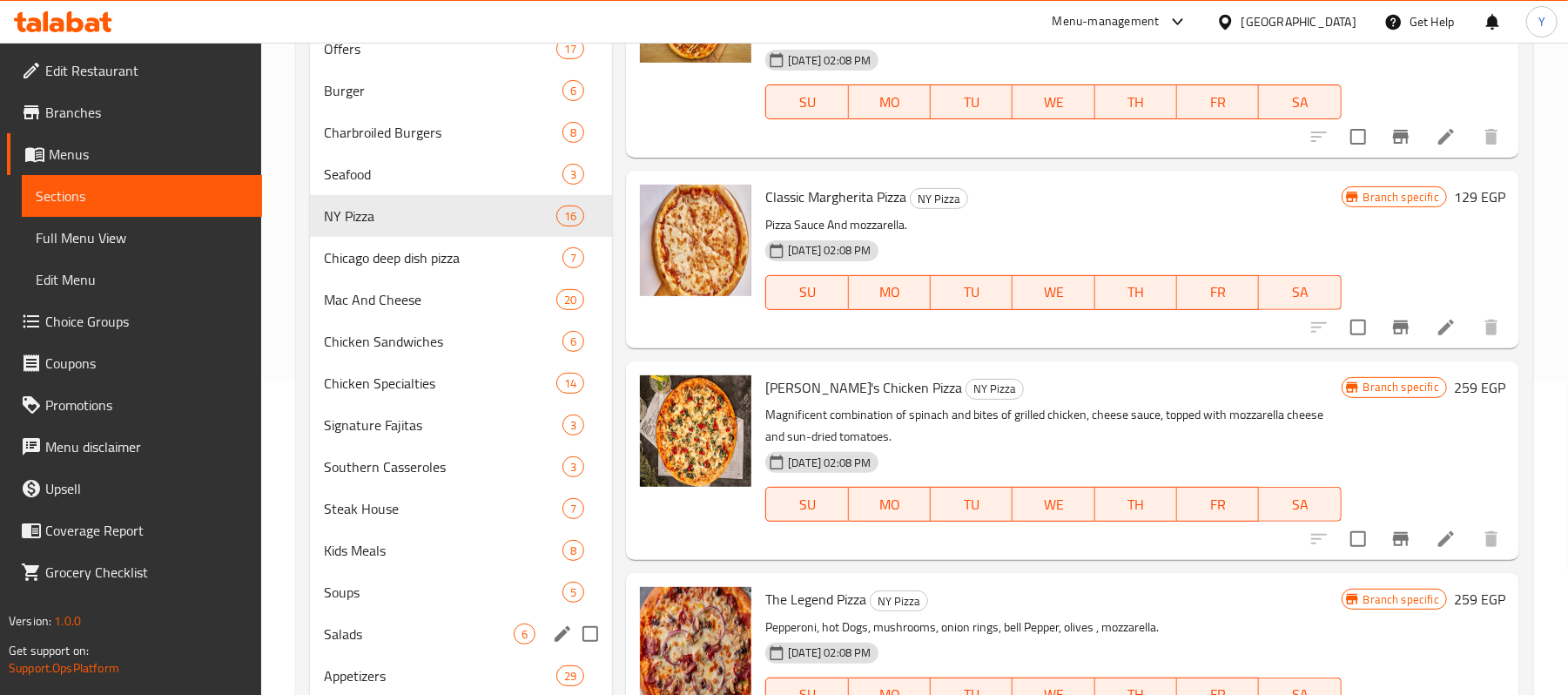
scroll to position [348, 0]
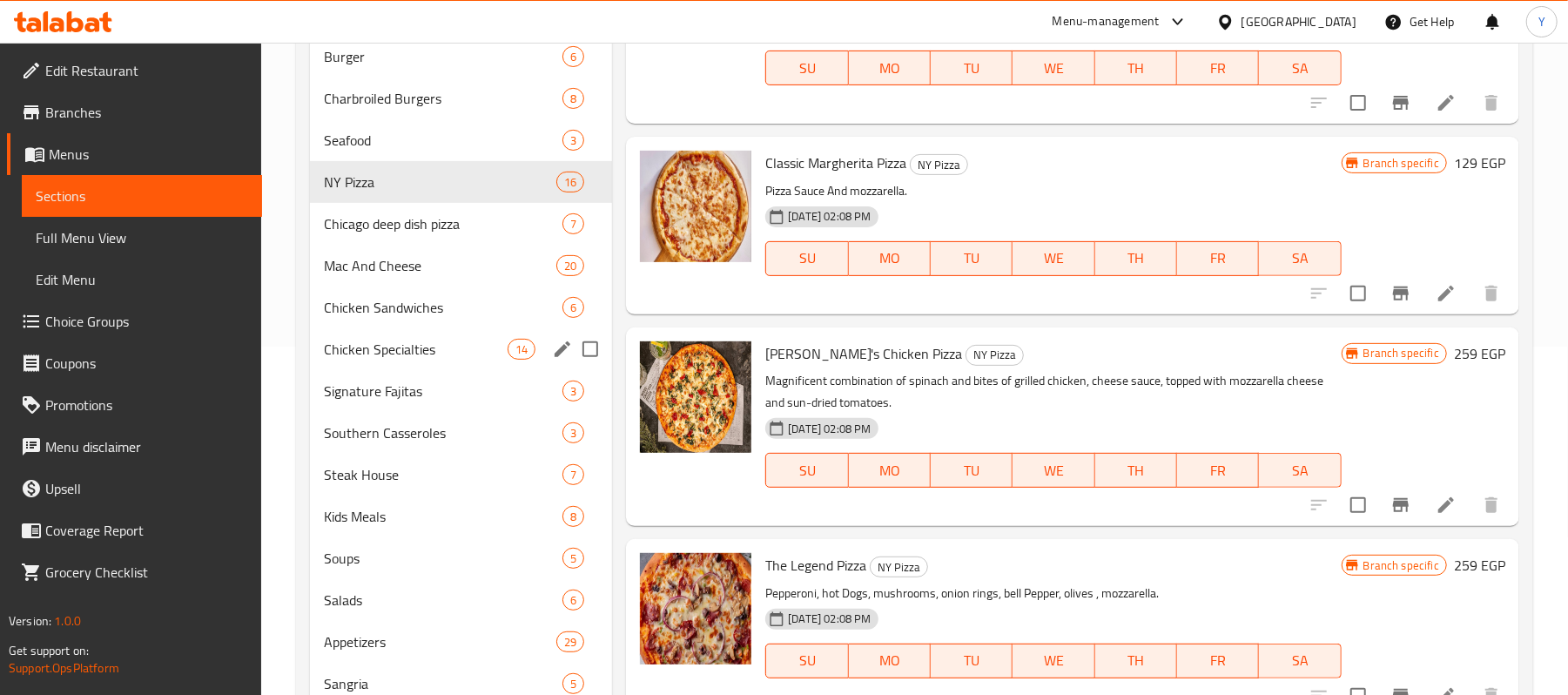
click at [429, 362] on div "Chicken Specialties 14" at bounding box center [461, 348] width 302 height 42
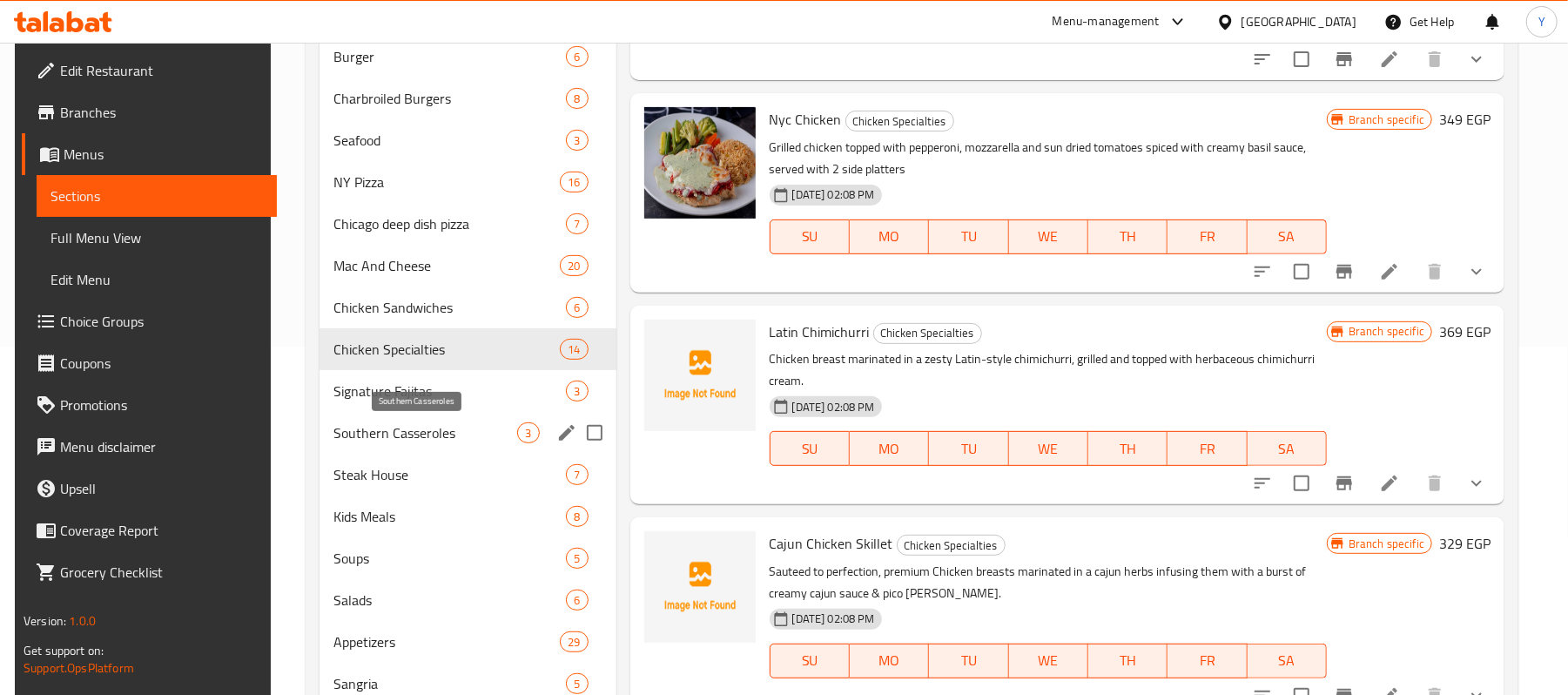
click at [434, 443] on span "Southern Casseroles" at bounding box center [425, 432] width 184 height 20
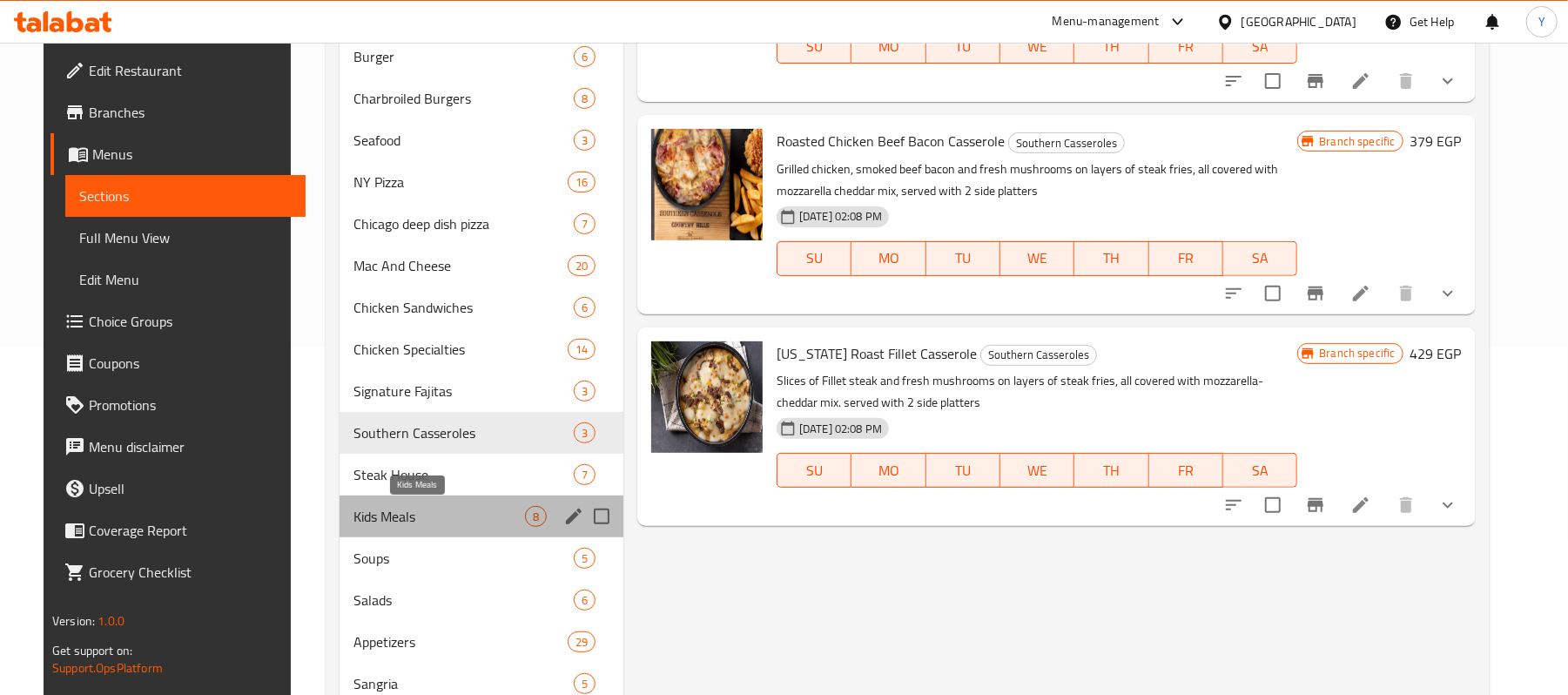
click at [434, 513] on span "Kids Meals" at bounding box center [440, 516] width 171 height 20
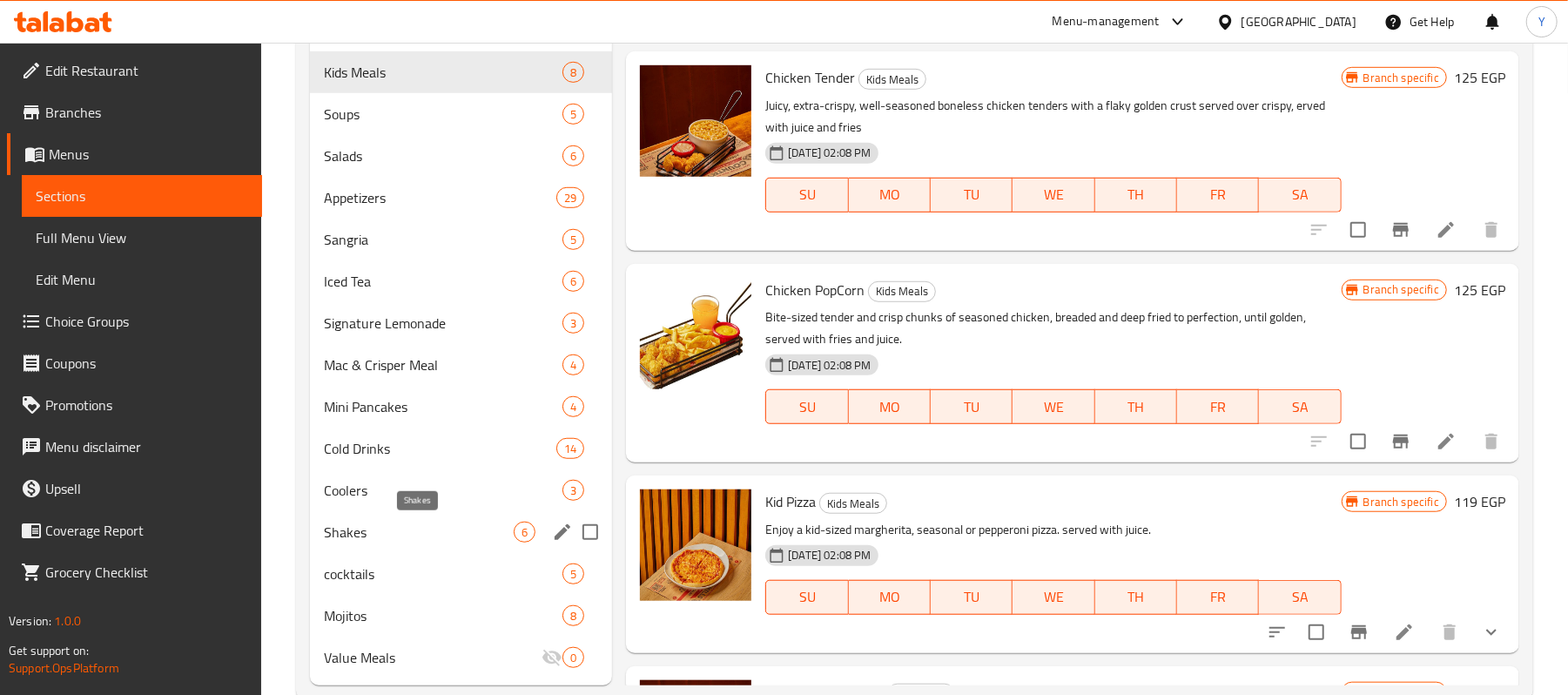
scroll to position [833, 0]
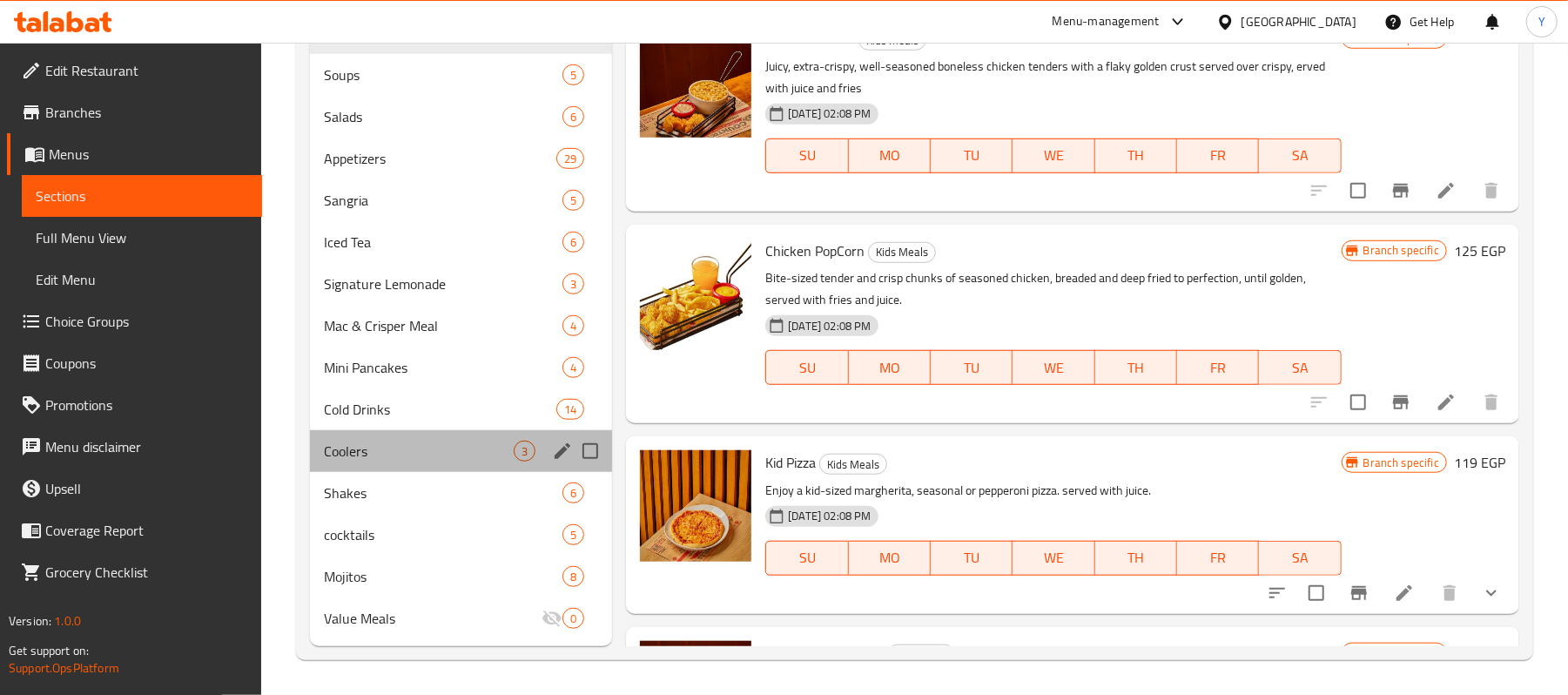
click at [425, 430] on div "Coolers 3" at bounding box center [461, 451] width 302 height 42
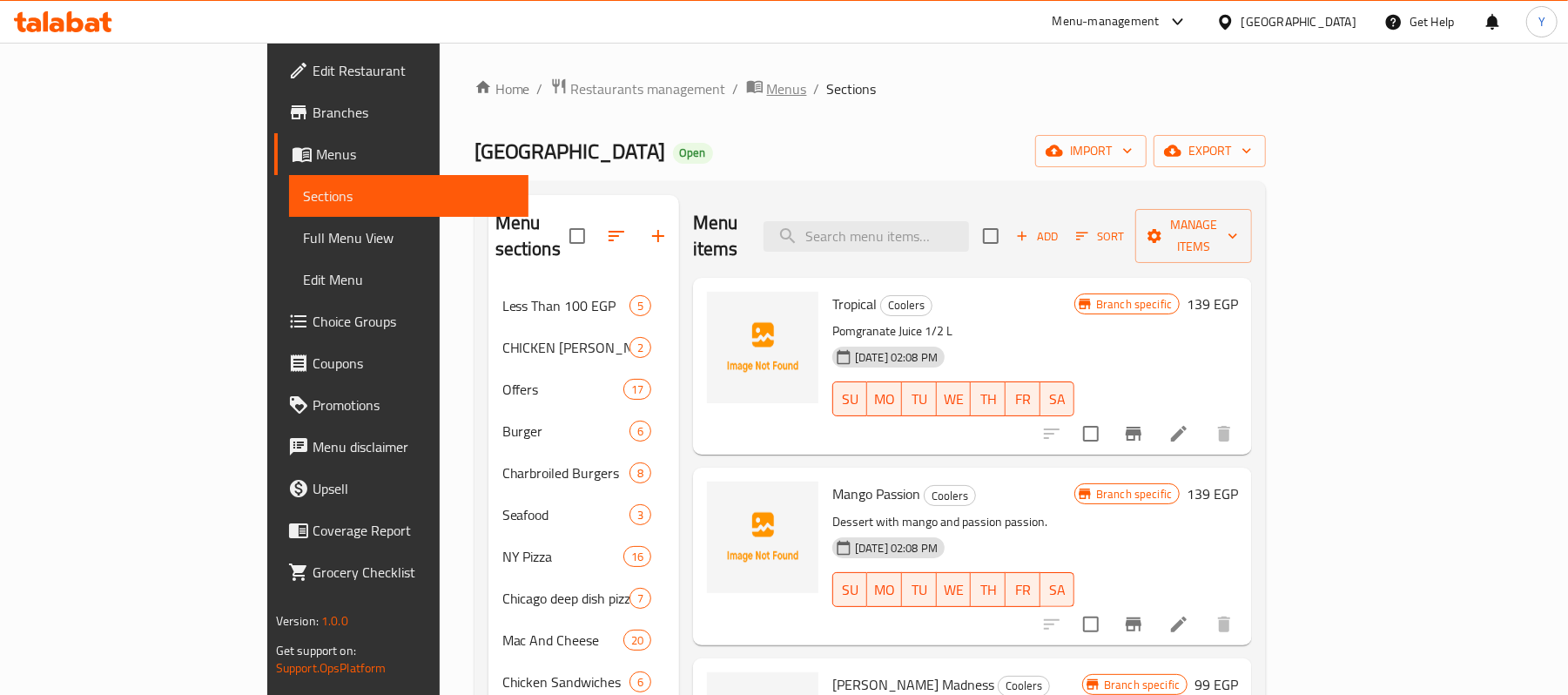
click at [768, 89] on span "Menus" at bounding box center [787, 89] width 40 height 20
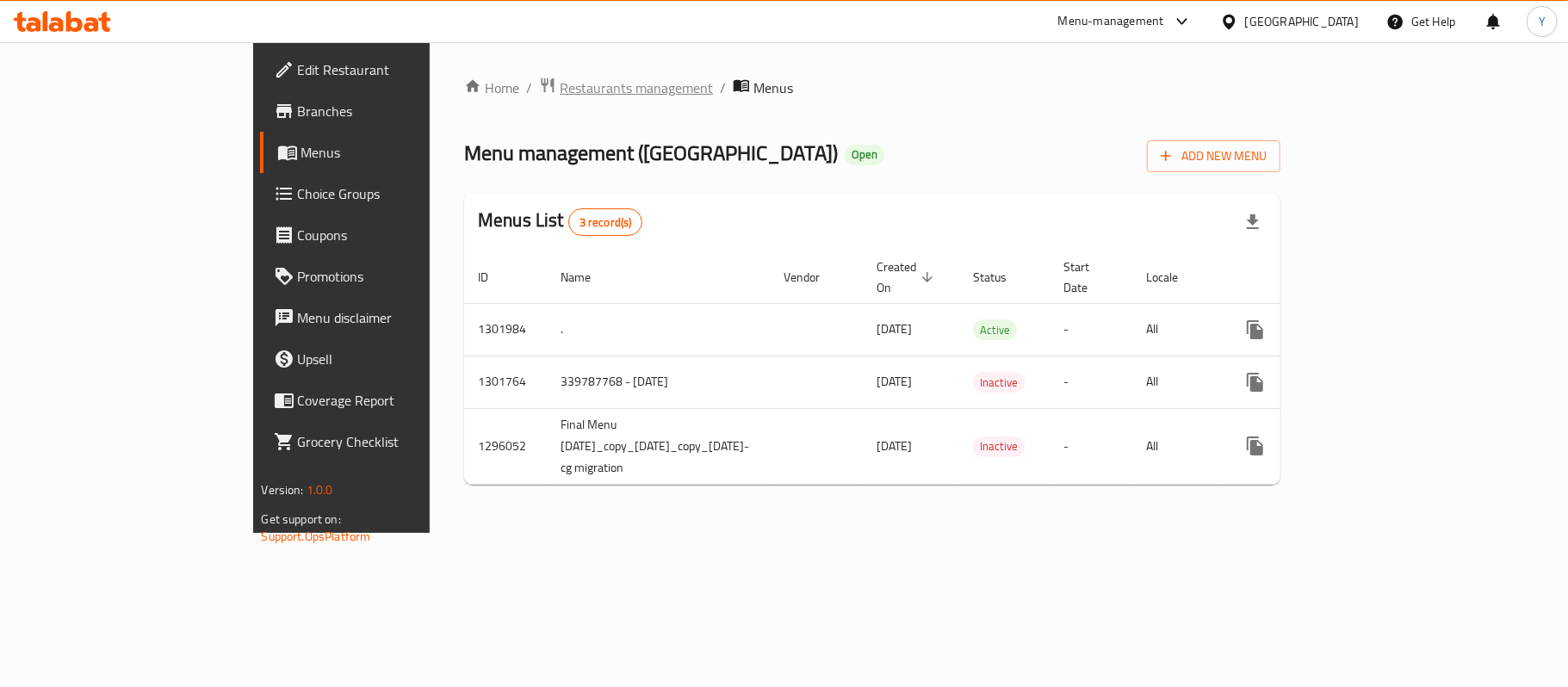
click at [560, 93] on span "Restaurants management" at bounding box center [637, 87] width 153 height 20
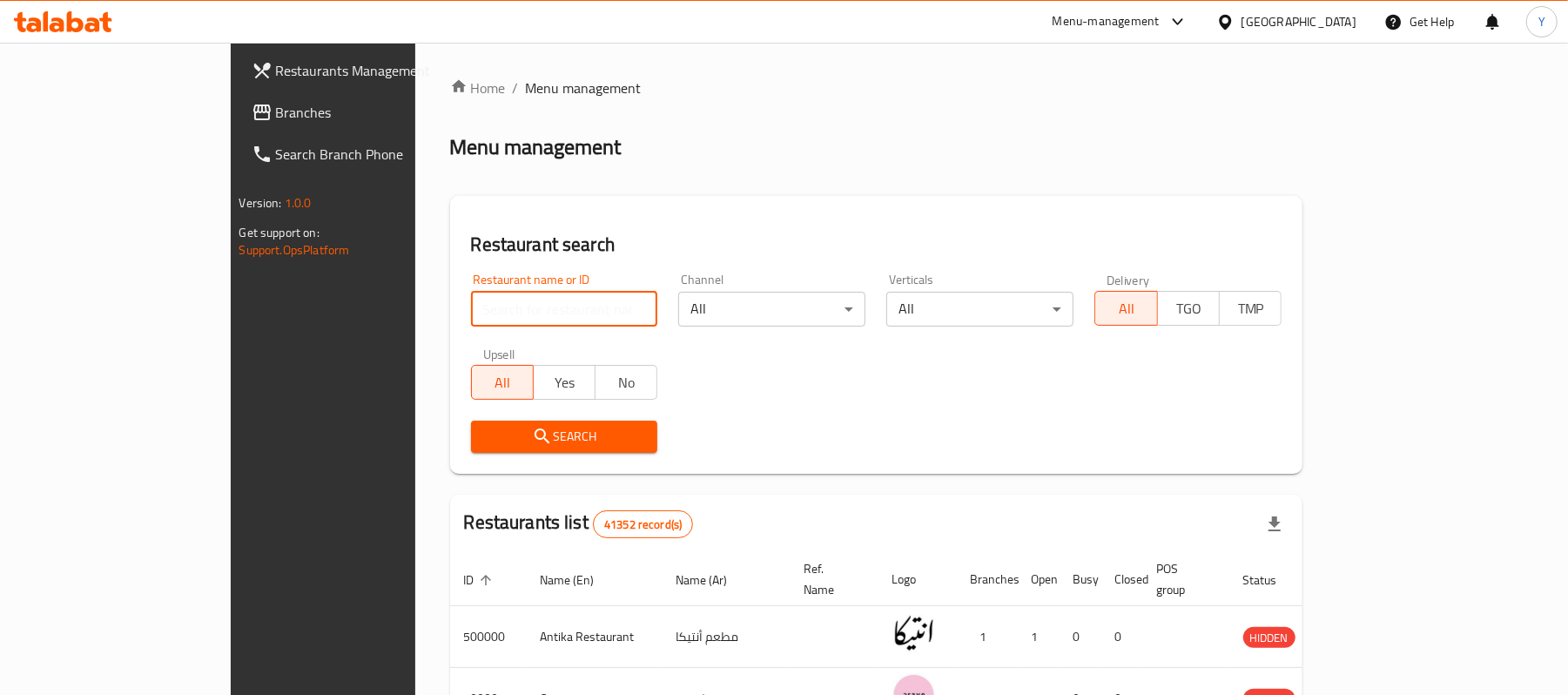
click at [489, 321] on input "search" at bounding box center [565, 308] width 187 height 34
type input "ؤ"
type input "[GEOGRAPHIC_DATA]"
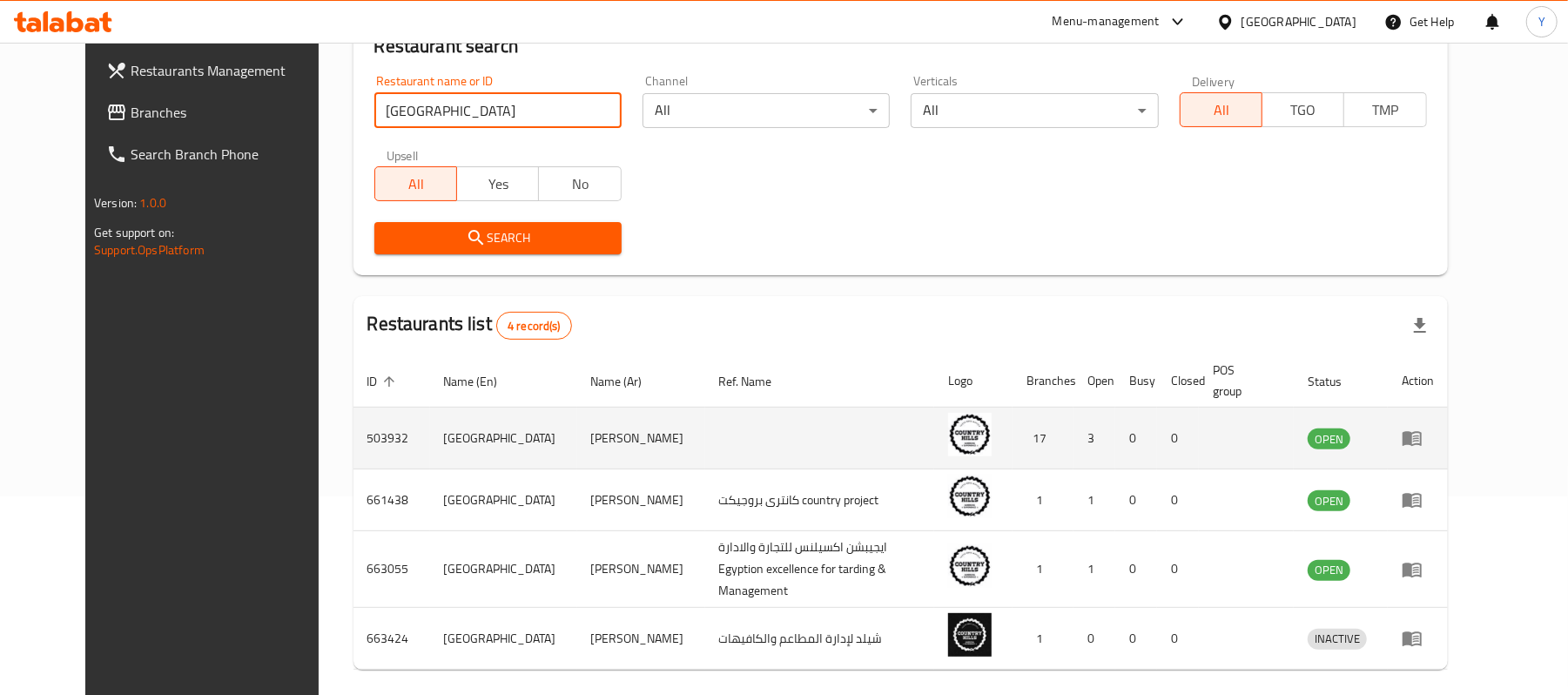
scroll to position [252, 0]
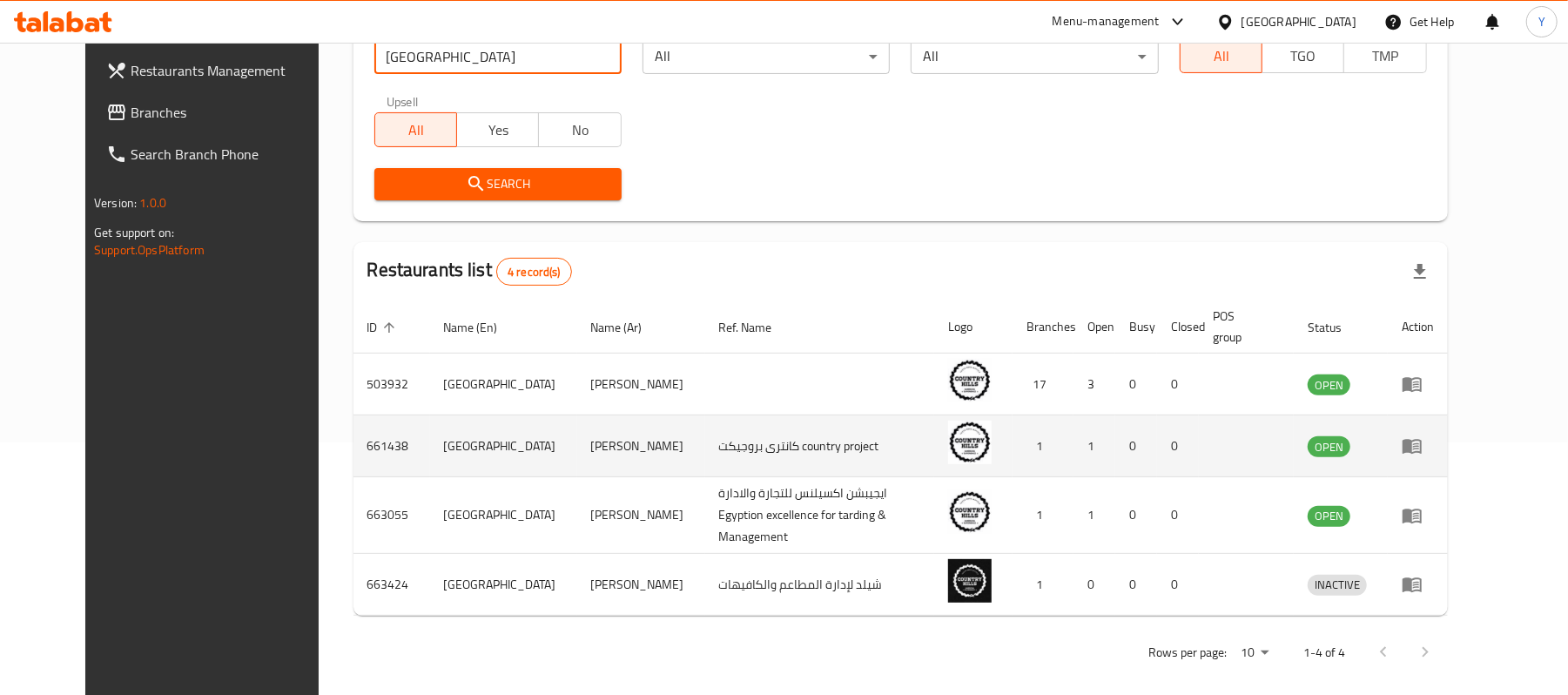
click at [1448, 443] on td "enhanced table" at bounding box center [1418, 446] width 60 height 61
click at [1422, 444] on icon "enhanced table" at bounding box center [1412, 447] width 20 height 15
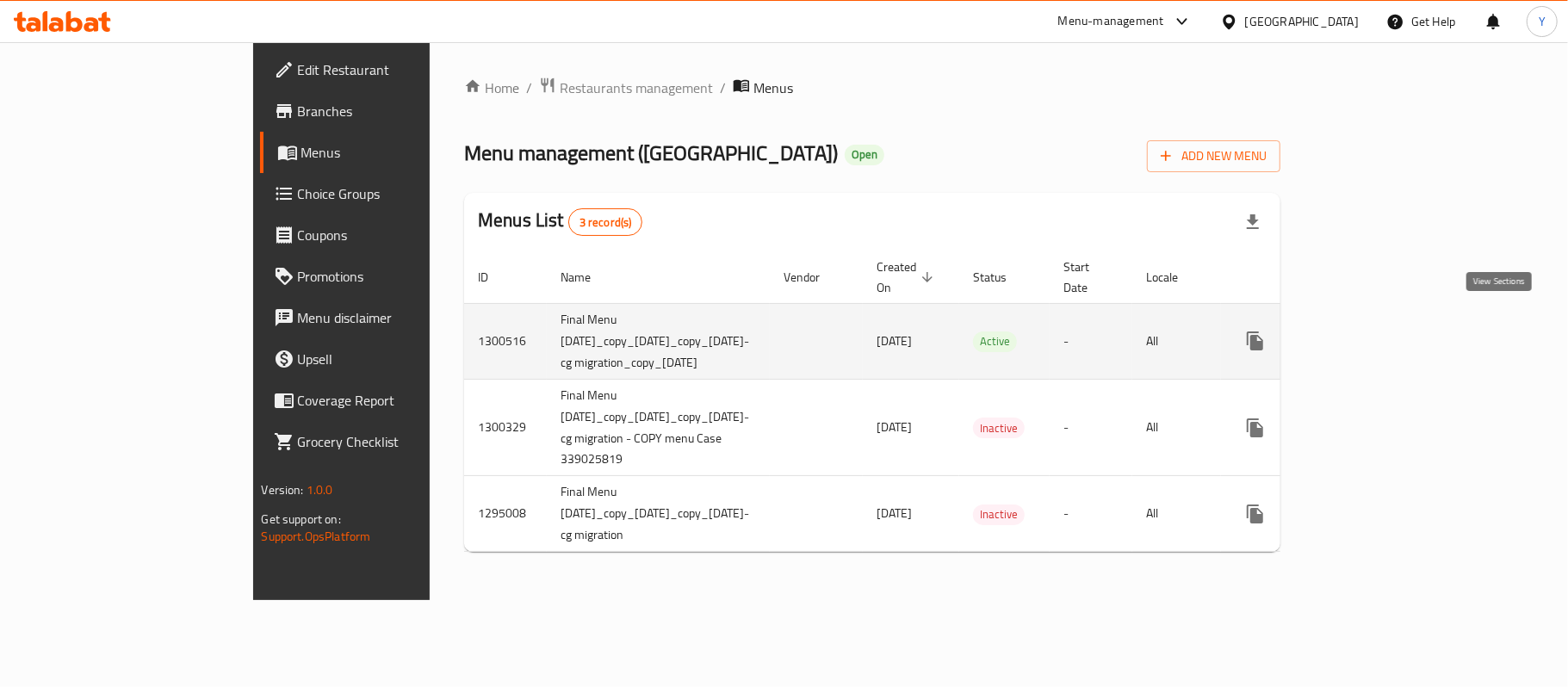
click at [1387, 333] on icon "enhanced table" at bounding box center [1379, 341] width 16 height 16
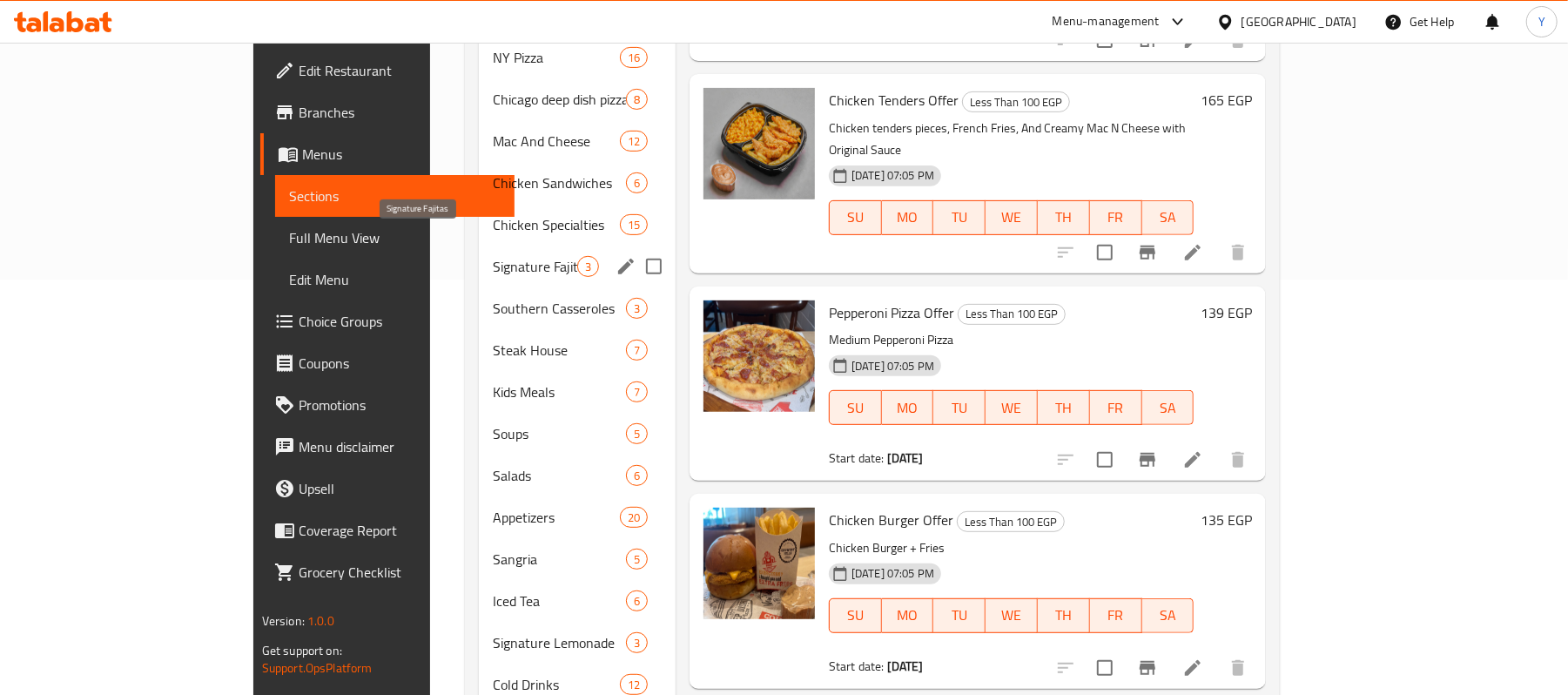
scroll to position [665, 0]
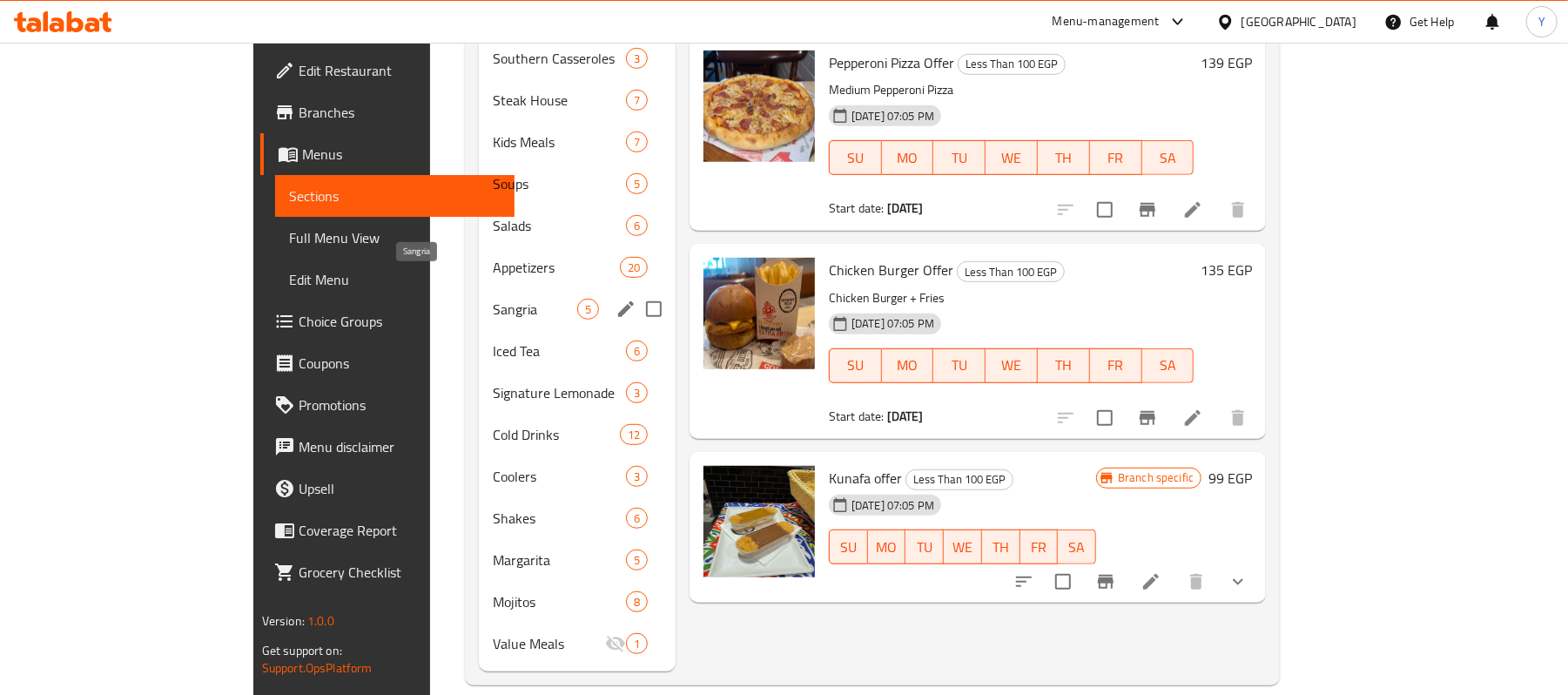
click at [497, 299] on span "Sangria" at bounding box center [535, 309] width 85 height 20
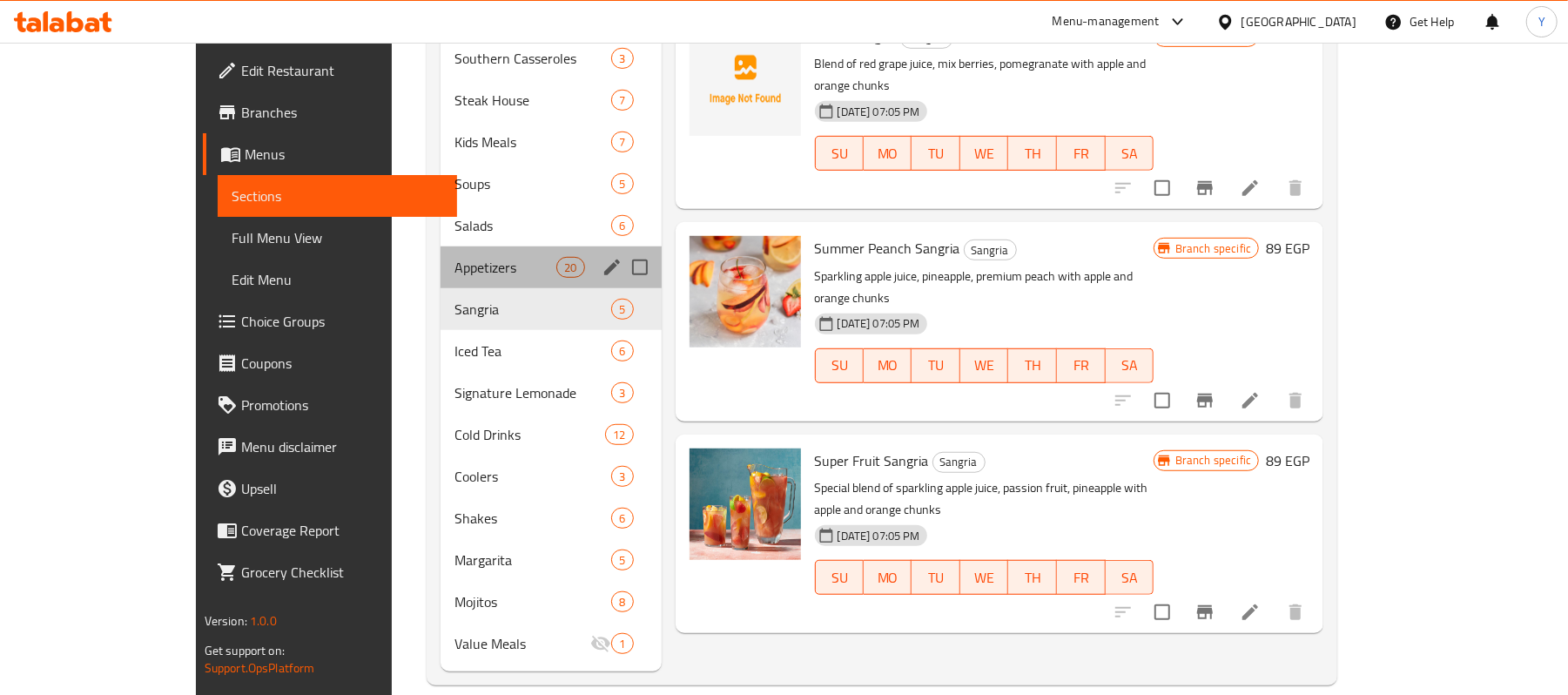
click at [497, 256] on div "Appetizers 20" at bounding box center [551, 267] width 221 height 42
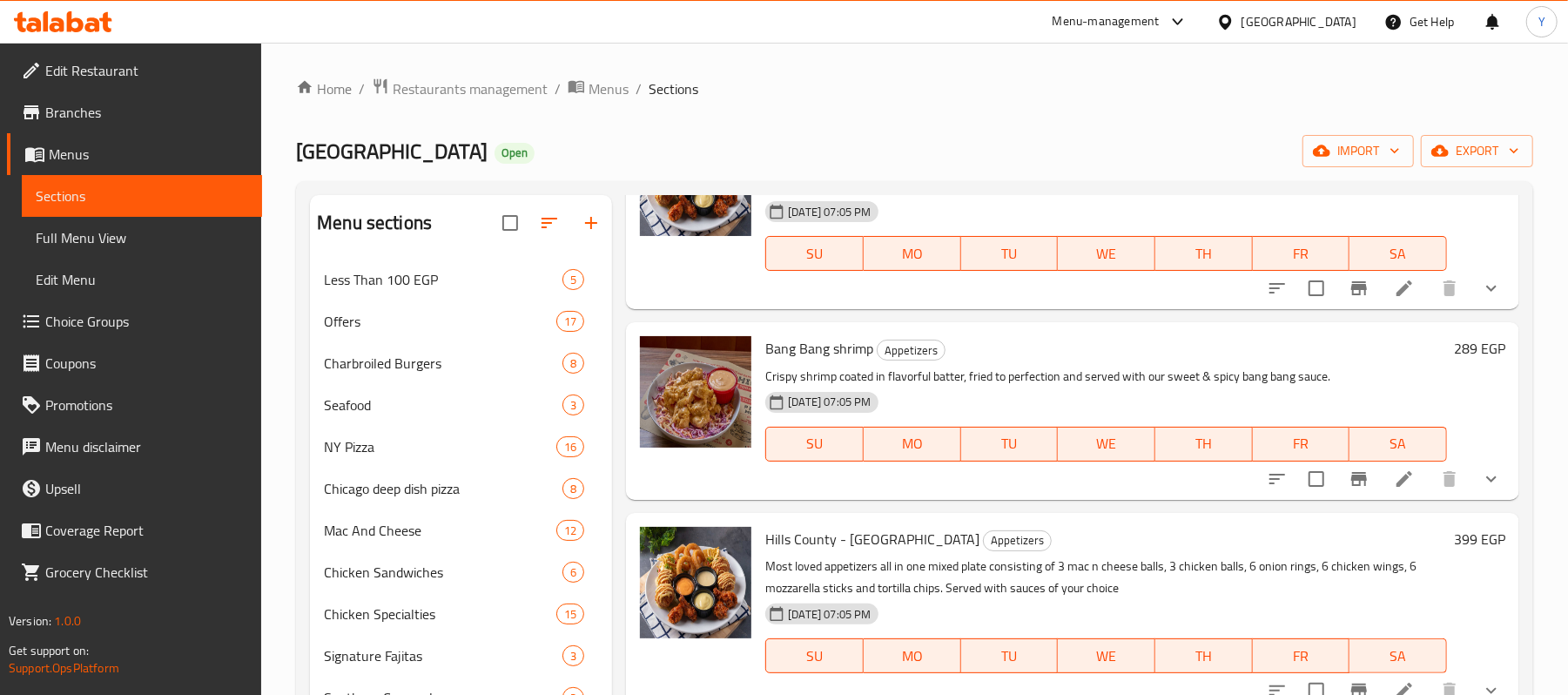
click at [554, 78] on li "/" at bounding box center [557, 89] width 7 height 20
click at [529, 78] on span "Restaurants management" at bounding box center [470, 89] width 155 height 20
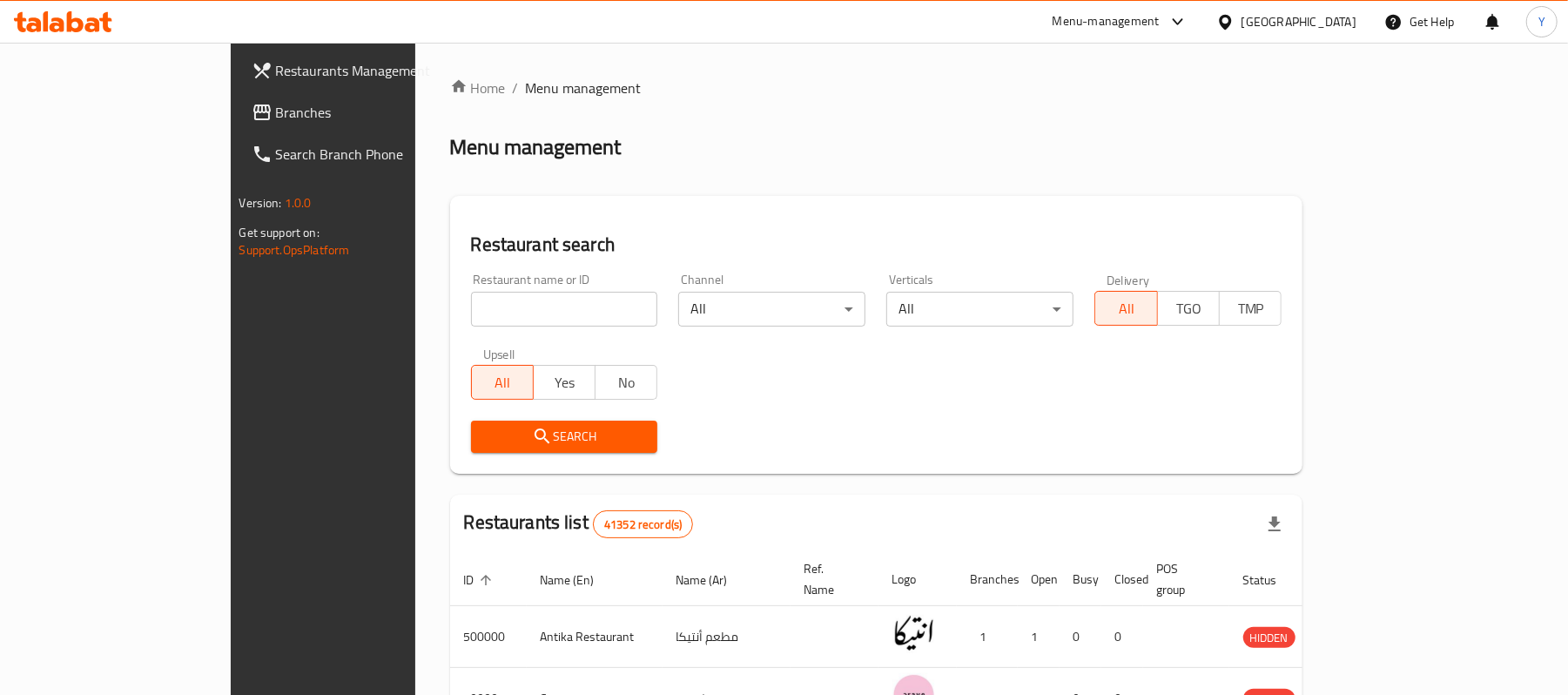
click at [549, 307] on input "search" at bounding box center [565, 308] width 187 height 34
type input "[GEOGRAPHIC_DATA]"
click button "Search" at bounding box center [565, 436] width 187 height 33
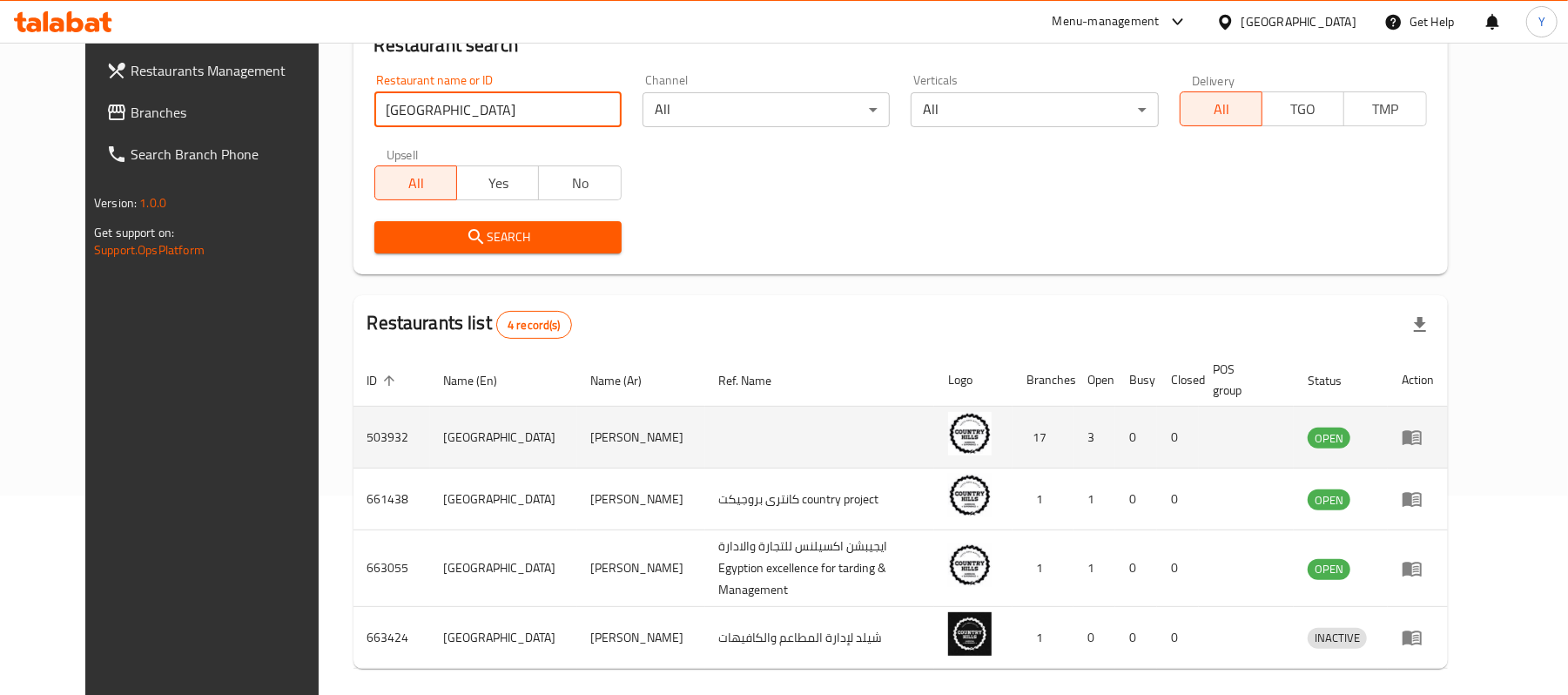
scroll to position [252, 0]
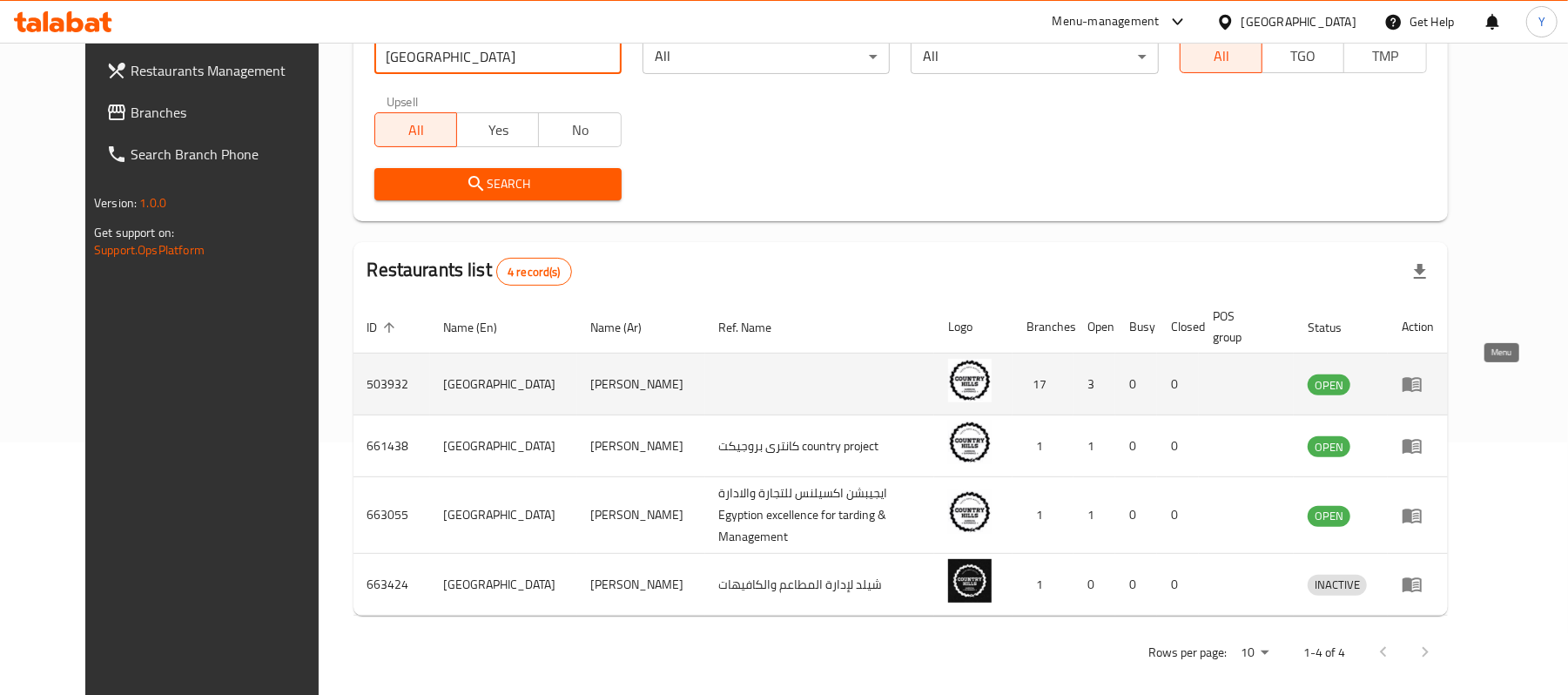
click at [1435, 381] on link "enhanced table" at bounding box center [1418, 384] width 33 height 20
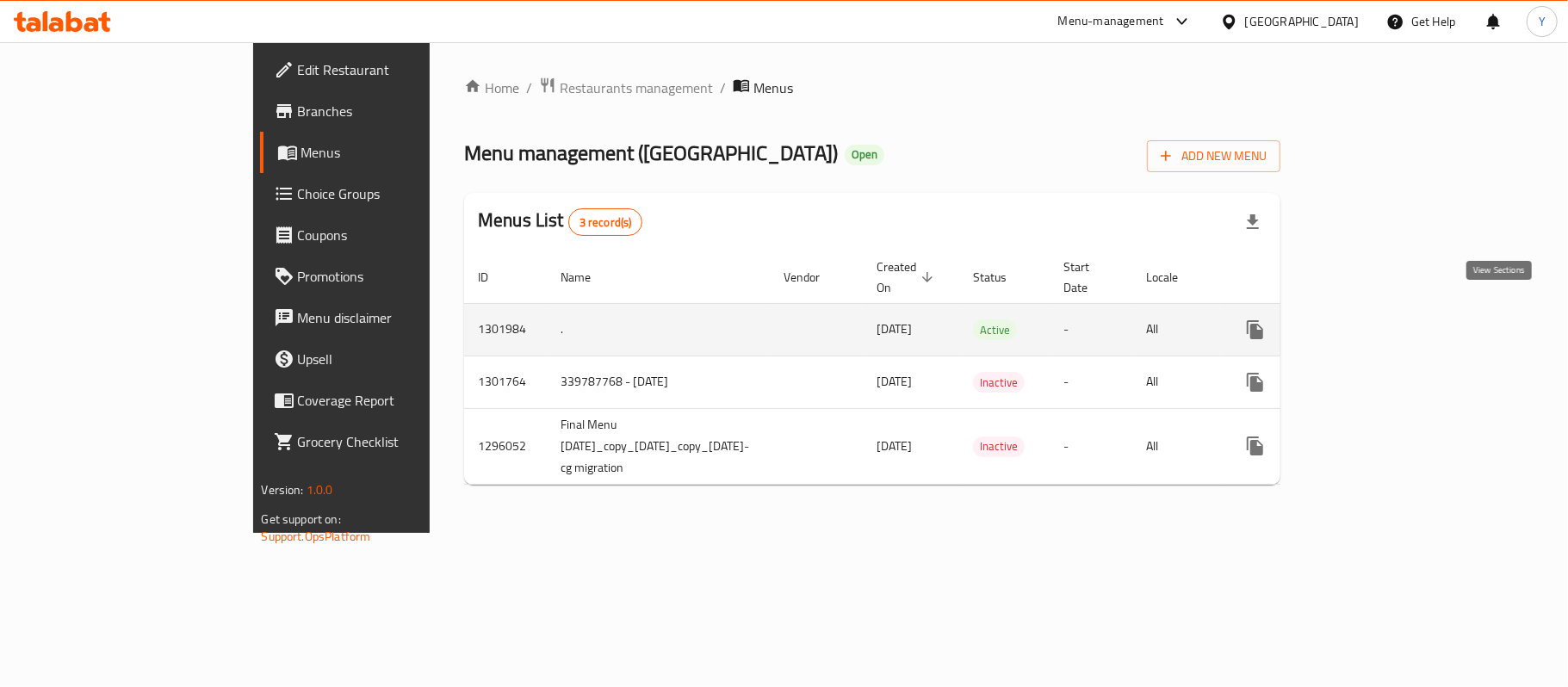
click at [1400, 310] on link "enhanced table" at bounding box center [1379, 330] width 41 height 41
